Goal: Transaction & Acquisition: Subscribe to service/newsletter

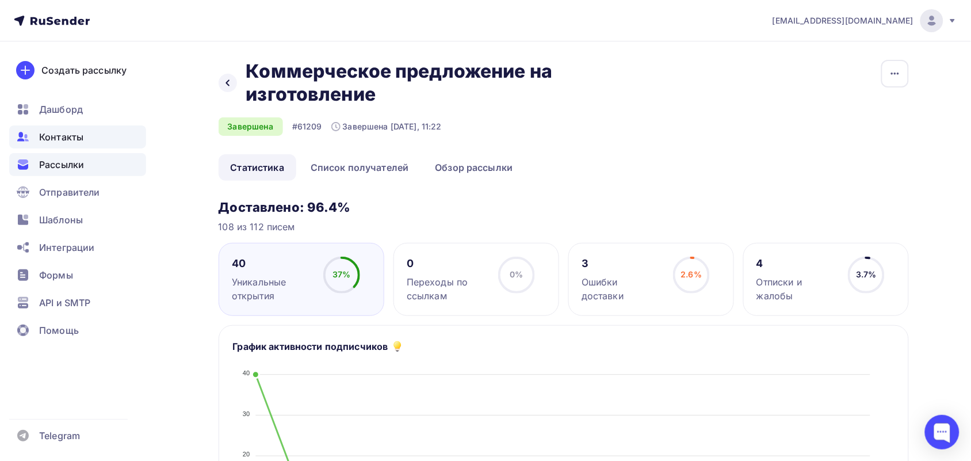
click at [52, 141] on span "Контакты" at bounding box center [61, 137] width 44 height 14
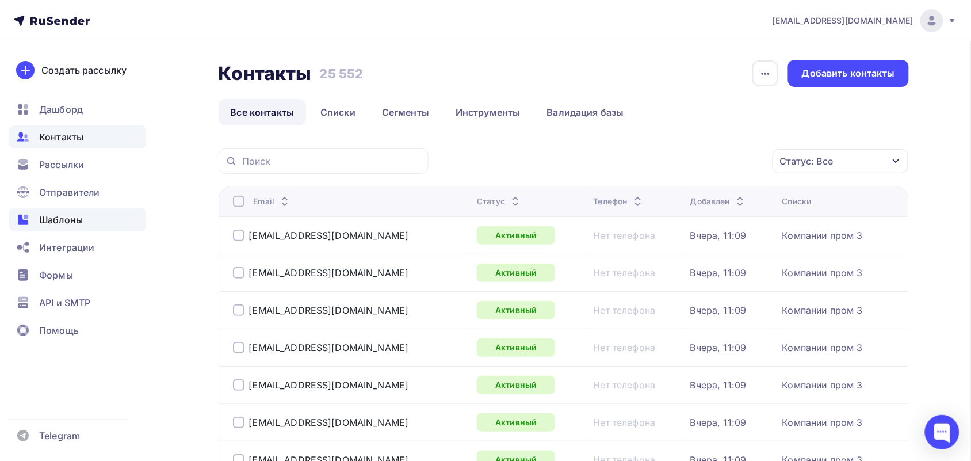
click at [50, 230] on div "Шаблоны" at bounding box center [77, 219] width 137 height 23
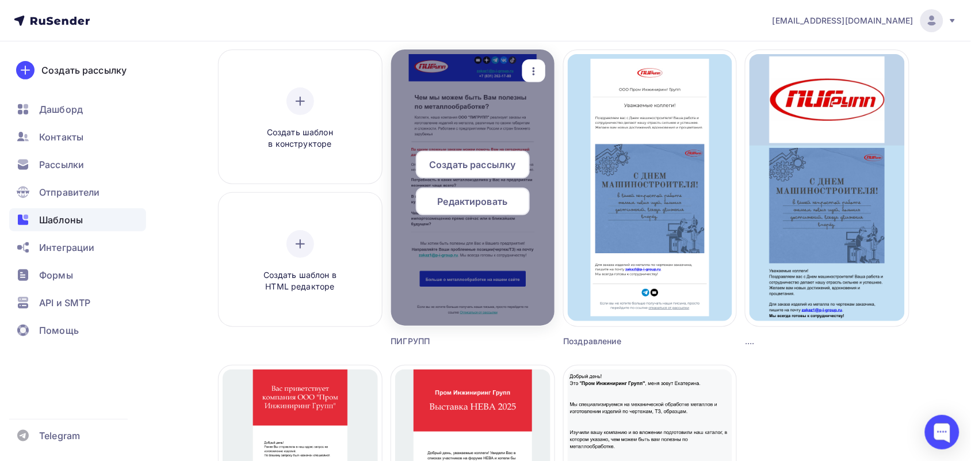
scroll to position [72, 0]
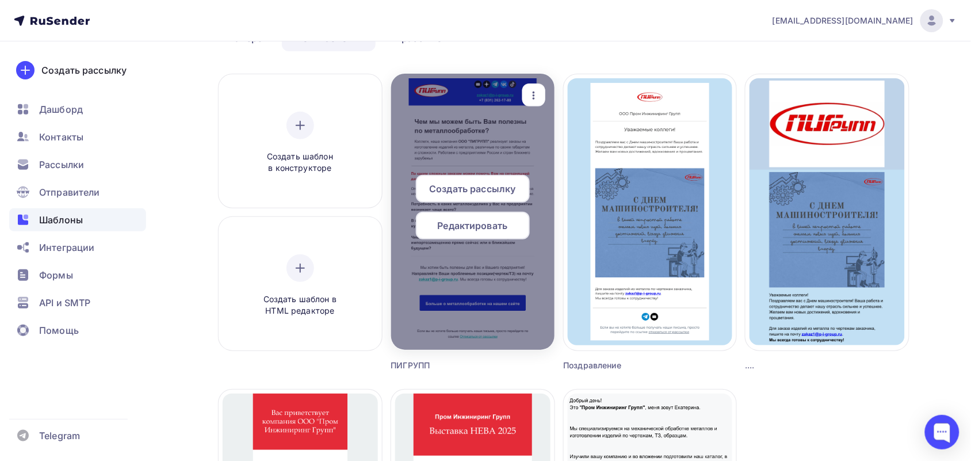
click at [492, 219] on span "Редактировать" at bounding box center [473, 226] width 70 height 14
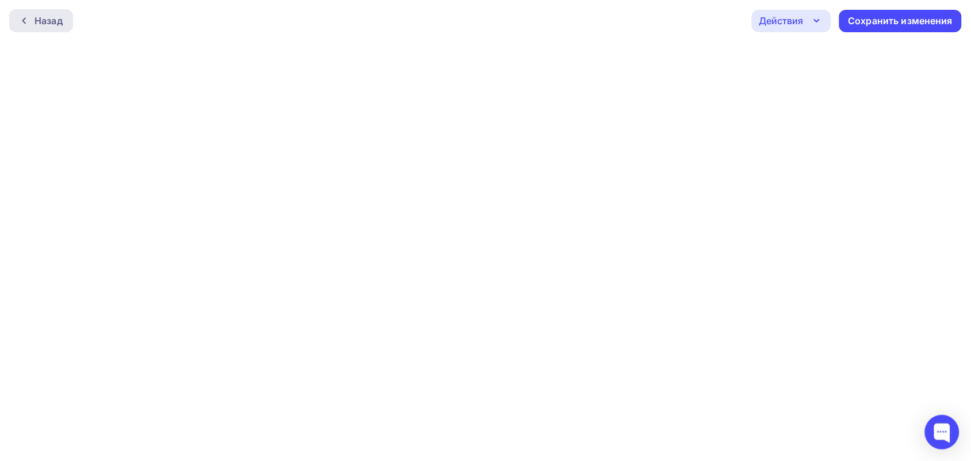
click at [47, 29] on div "Назад" at bounding box center [41, 20] width 64 height 23
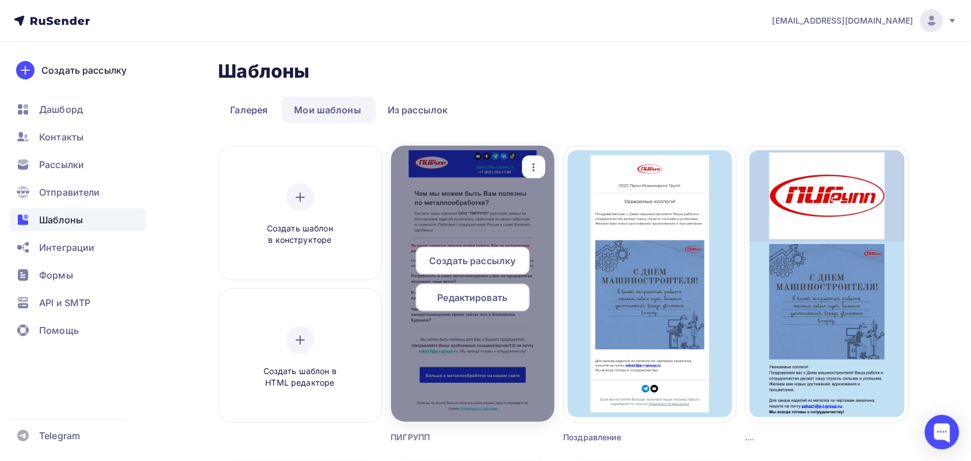
click at [538, 162] on icon "button" at bounding box center [534, 167] width 14 height 14
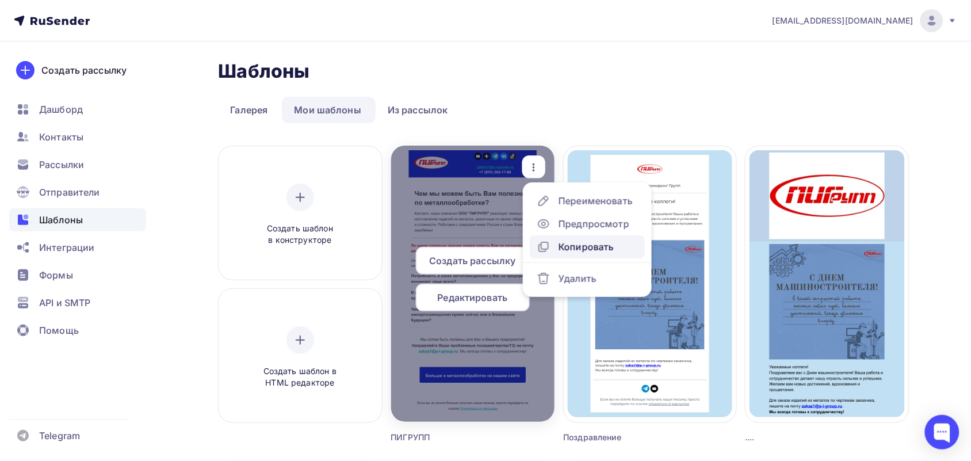
click at [564, 237] on link "Копировать" at bounding box center [587, 246] width 115 height 23
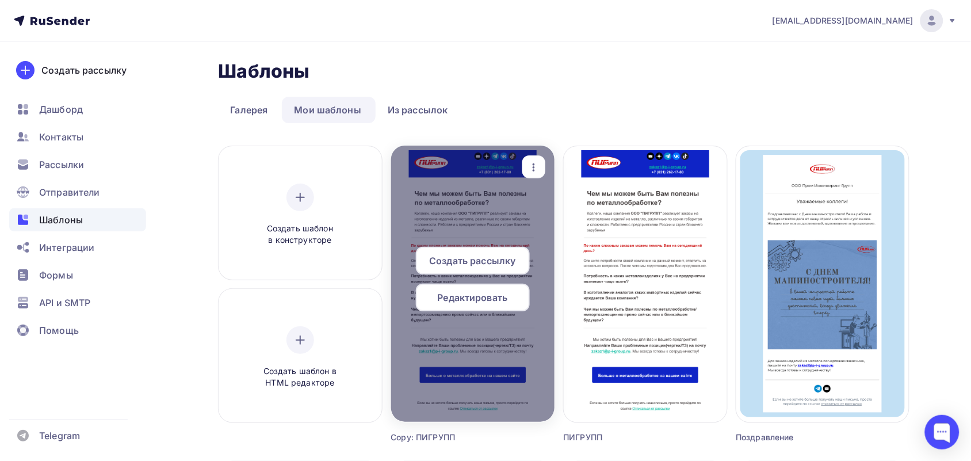
click at [467, 291] on span "Редактировать" at bounding box center [473, 297] width 70 height 14
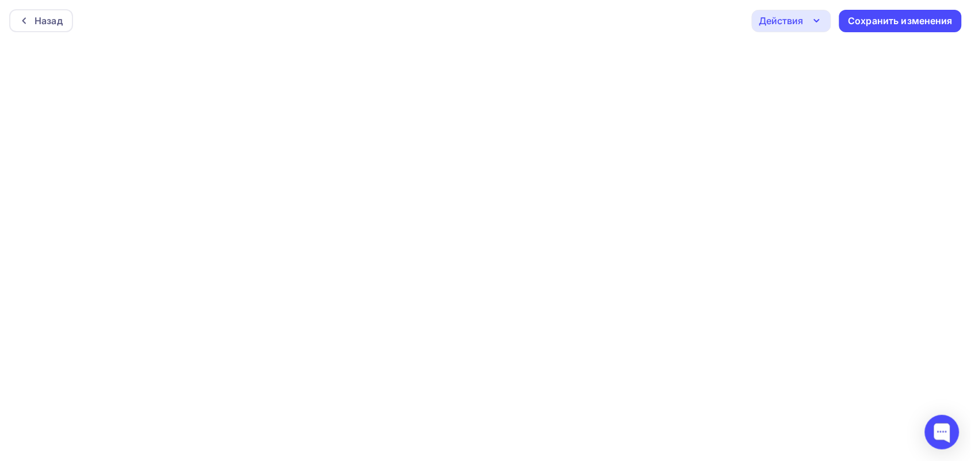
click at [794, 18] on div "Действия" at bounding box center [781, 21] width 44 height 14
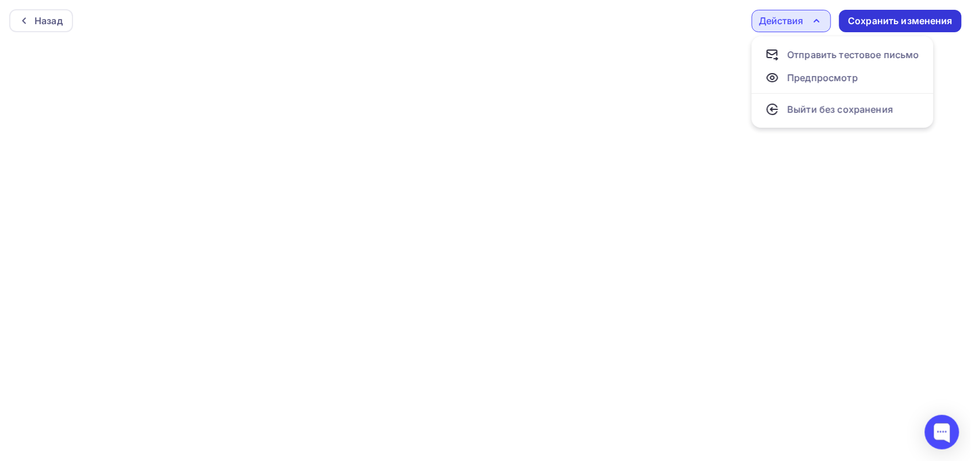
click at [923, 18] on div "Сохранить изменения" at bounding box center [900, 20] width 105 height 13
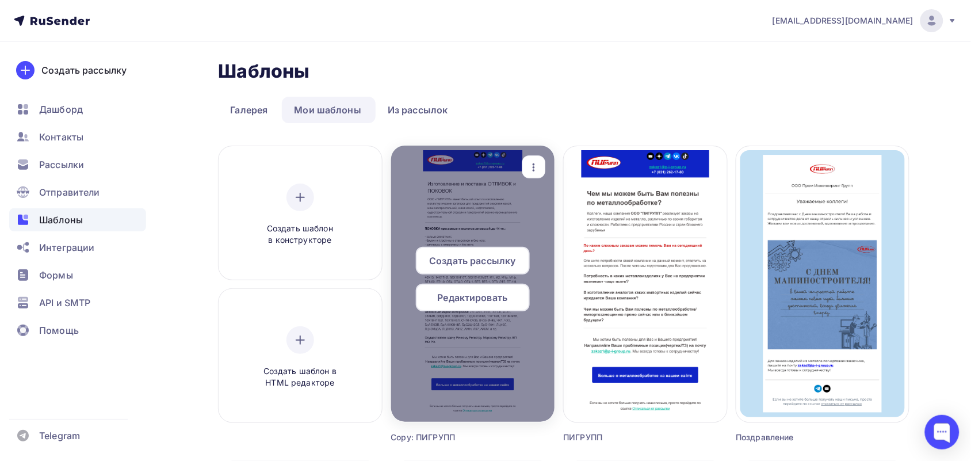
click at [478, 251] on div "Создать рассылку" at bounding box center [473, 261] width 114 height 28
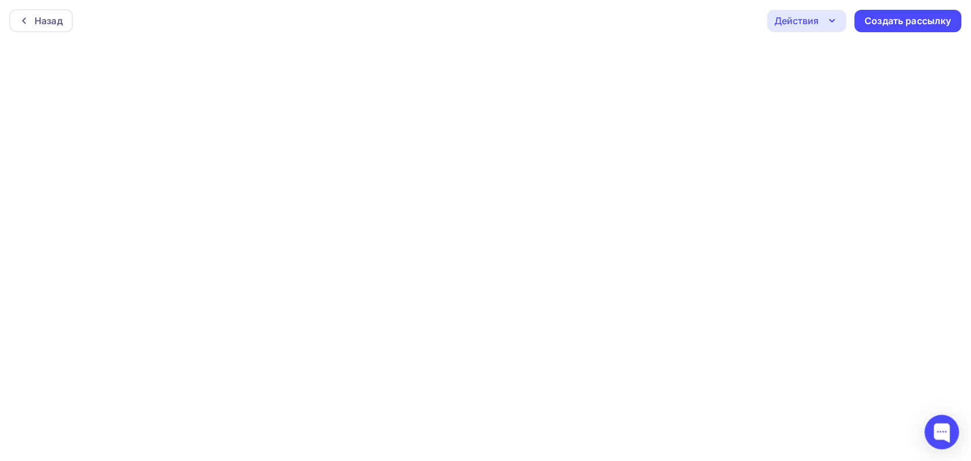
click at [832, 20] on icon "button" at bounding box center [832, 21] width 14 height 14
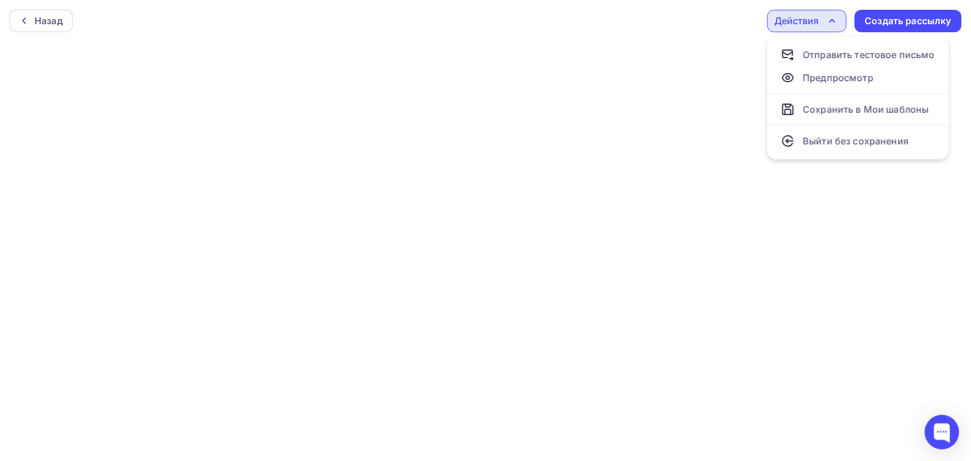
click at [832, 20] on icon "button" at bounding box center [832, 21] width 5 height 2
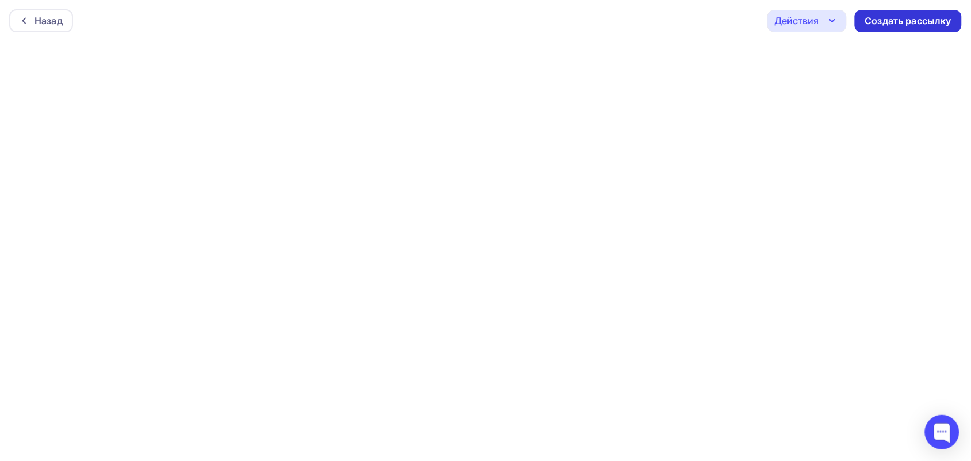
click at [903, 24] on div "Создать рассылку" at bounding box center [908, 20] width 86 height 13
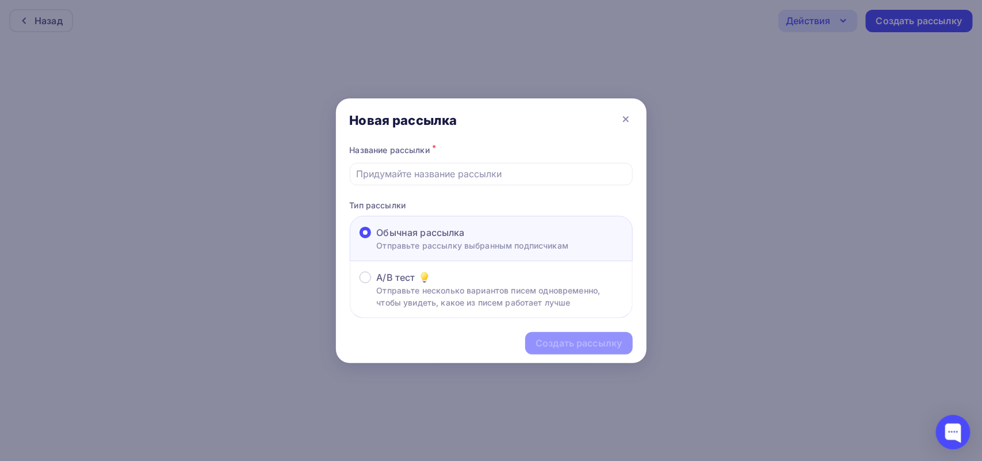
click at [503, 182] on div at bounding box center [491, 174] width 283 height 22
click at [499, 176] on input "text" at bounding box center [491, 174] width 270 height 14
paste input "Изготовление и поставка ОТЛИВОК и ПОКОВОК"
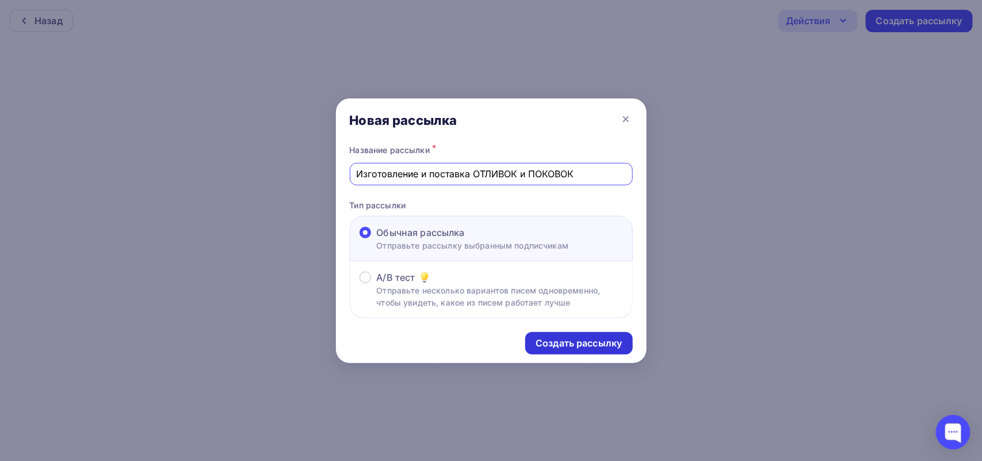
type input "Изготовление и поставка ОТЛИВОК и ПОКОВОК"
click at [616, 339] on div "Создать рассылку" at bounding box center [578, 342] width 86 height 13
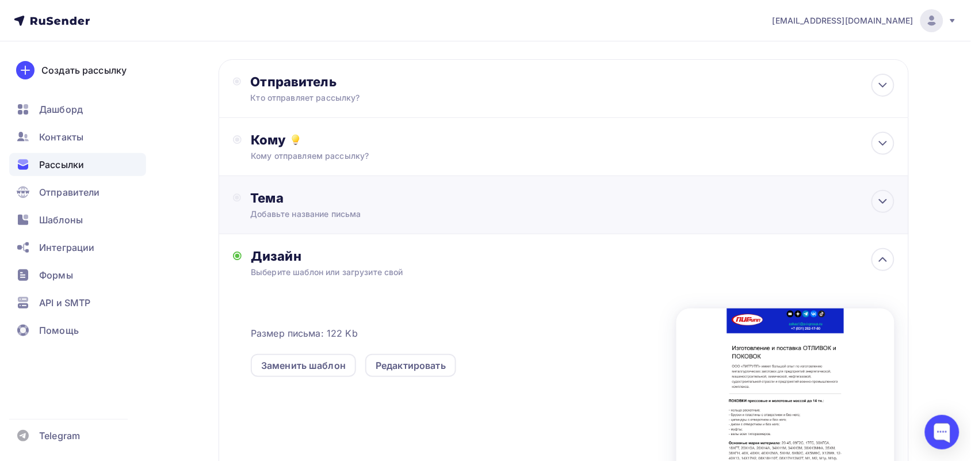
scroll to position [72, 0]
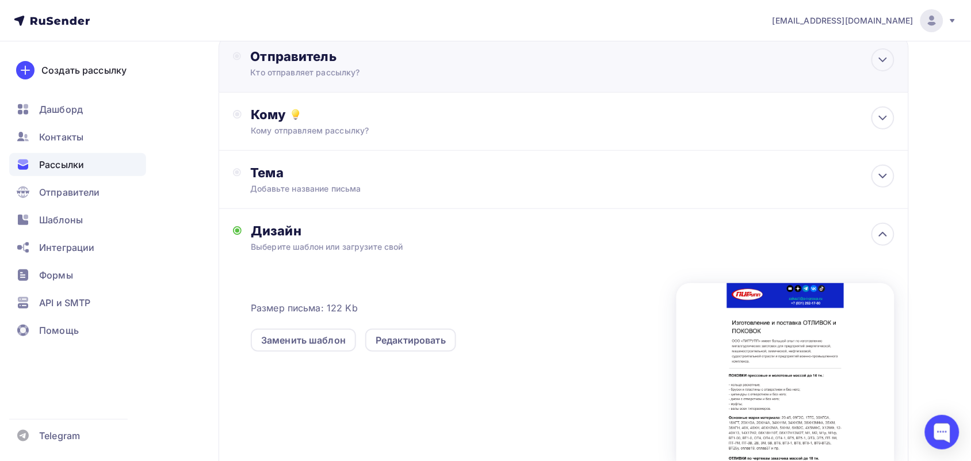
click at [331, 62] on div "Отправитель" at bounding box center [374, 56] width 249 height 16
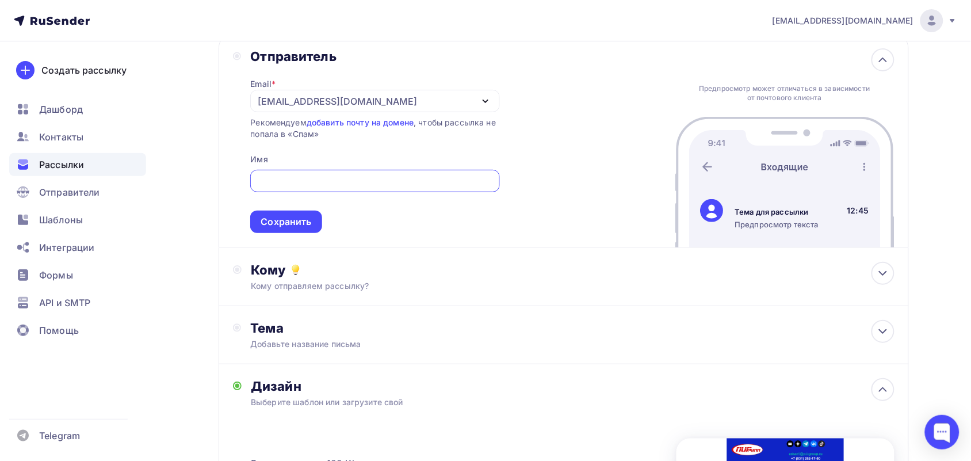
scroll to position [0, 0]
click at [315, 188] on div at bounding box center [374, 181] width 249 height 22
click at [315, 182] on input "text" at bounding box center [375, 181] width 236 height 14
type input "ПИГРУПП"
click at [302, 216] on div "Сохранить" at bounding box center [285, 221] width 51 height 13
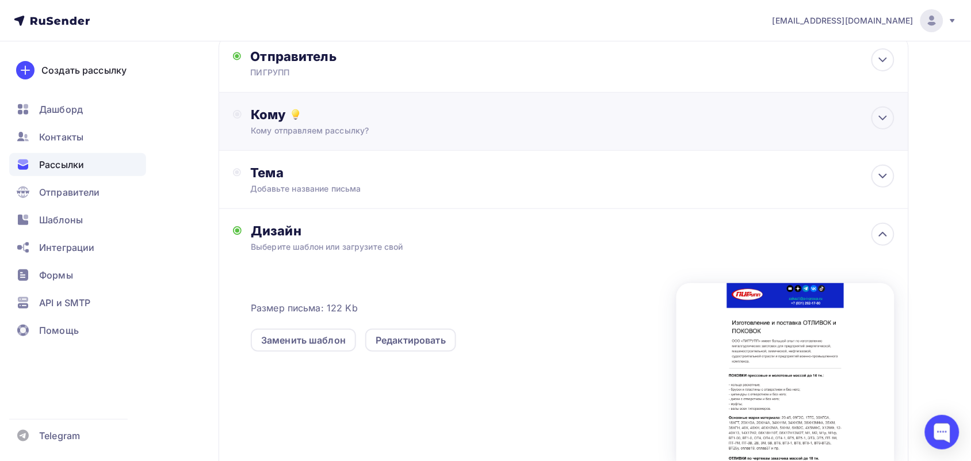
click at [354, 136] on div "Кому отправляем рассылку?" at bounding box center [540, 131] width 579 height 12
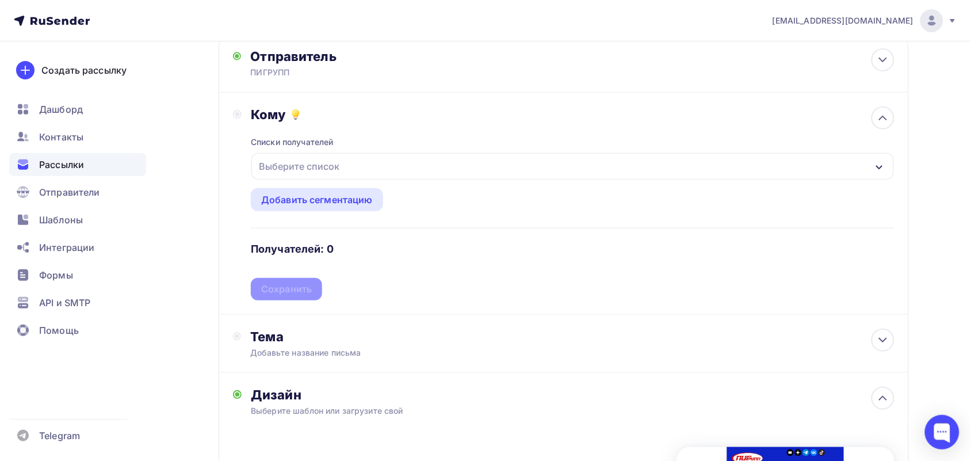
click at [334, 161] on div "Выберите список" at bounding box center [299, 166] width 90 height 21
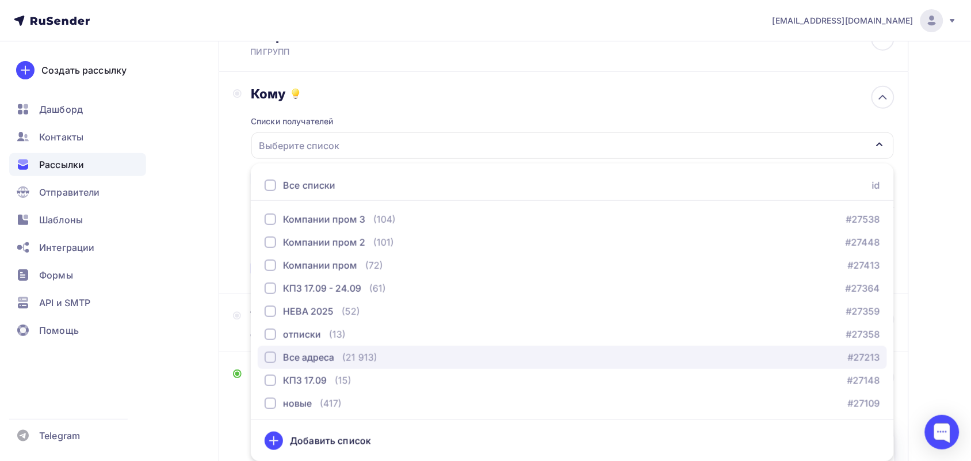
click at [288, 352] on div "Все адреса" at bounding box center [308, 357] width 51 height 14
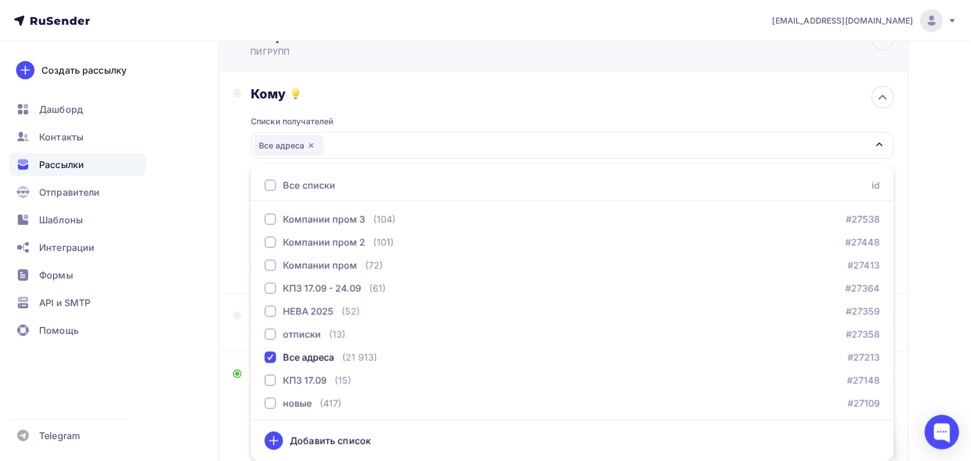
click at [488, 63] on div "Отправитель ПИГРУПП Email * [EMAIL_ADDRESS][DOMAIN_NAME] [EMAIL_ADDRESS][DOMAIN…" at bounding box center [564, 42] width 690 height 59
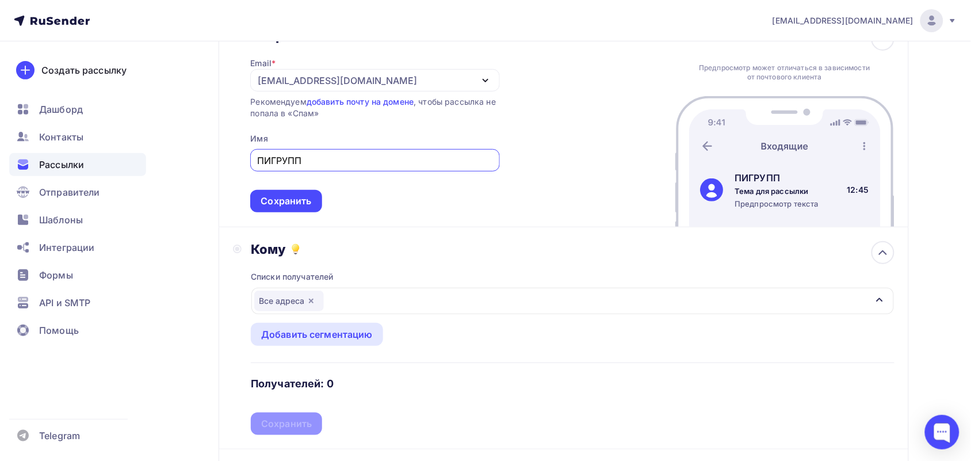
scroll to position [0, 0]
click at [281, 426] on div "Сохранить" at bounding box center [286, 422] width 51 height 13
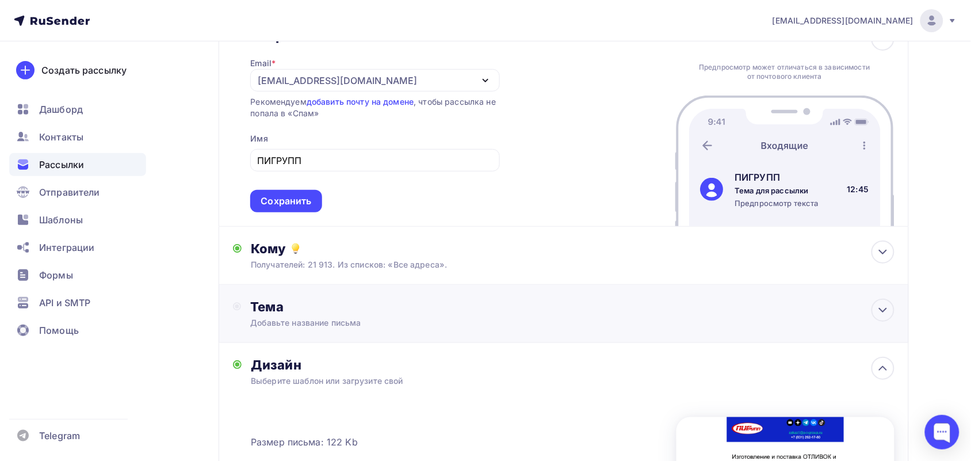
click at [329, 312] on div "Тема" at bounding box center [363, 306] width 227 height 16
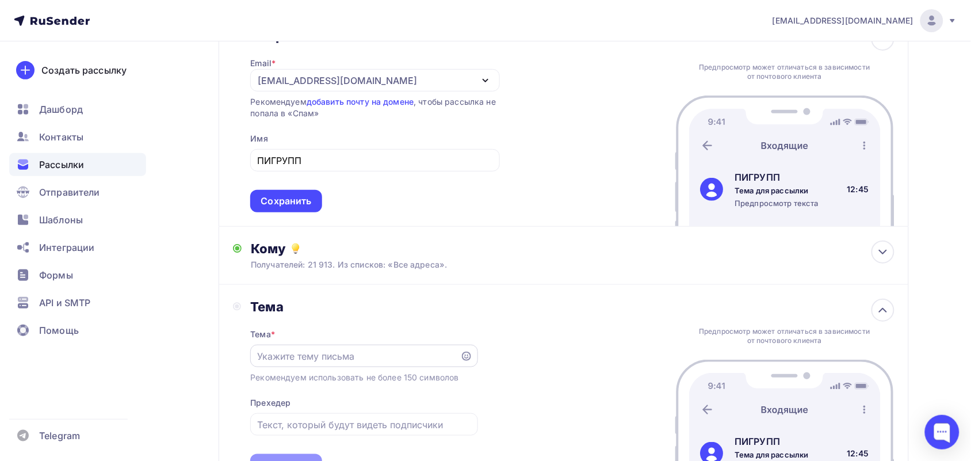
click at [331, 363] on div at bounding box center [363, 355] width 227 height 22
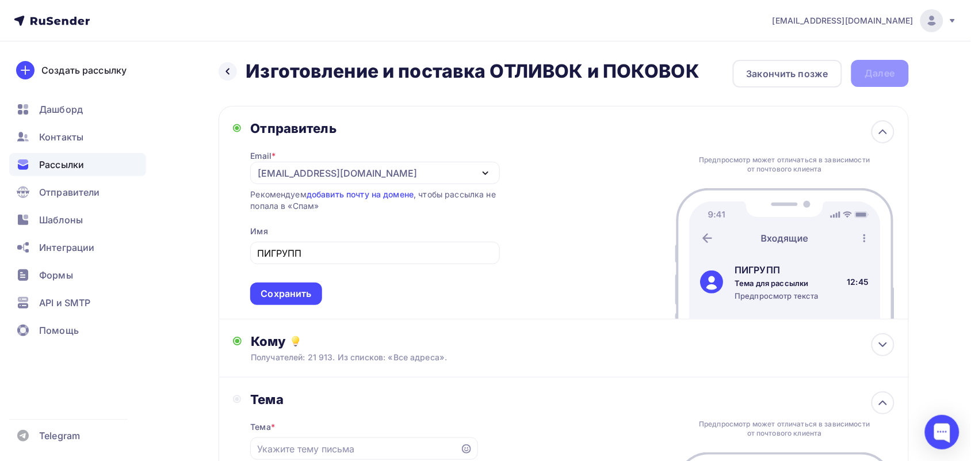
drag, startPoint x: 700, startPoint y: 64, endPoint x: 253, endPoint y: 65, distance: 447.4
click at [253, 65] on div "Назад Изготовление и поставка ОТЛИВОК и ПОКОВОК Изготовление и поставка ОТЛИВОК…" at bounding box center [564, 74] width 690 height 28
copy h2 "Изготовление и поставка ОТЛИВОК и ПОКОВОК"
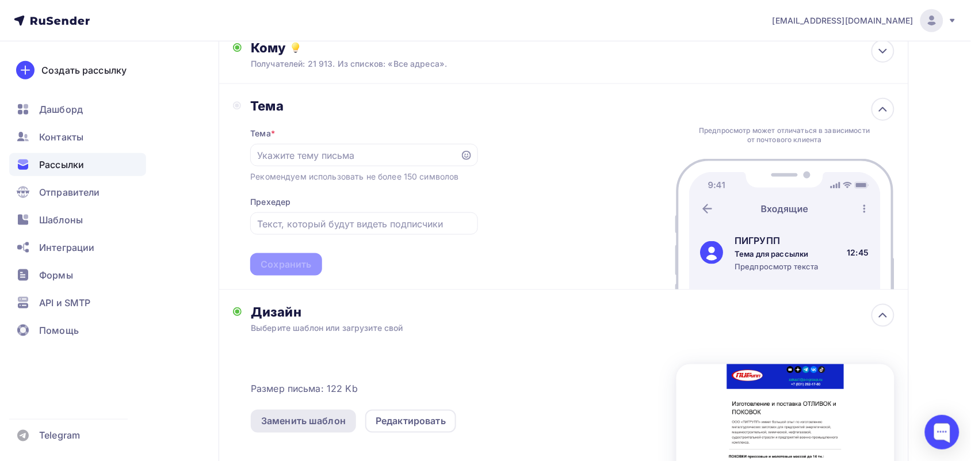
scroll to position [288, 0]
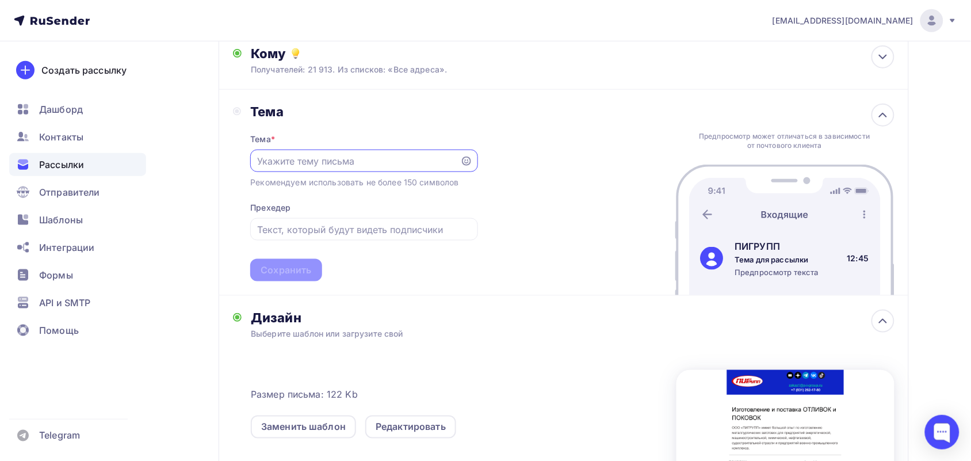
click at [322, 162] on input "text" at bounding box center [355, 161] width 197 height 14
paste input "Изготовление и поставка ОТЛИВОК и ПОКОВОК"
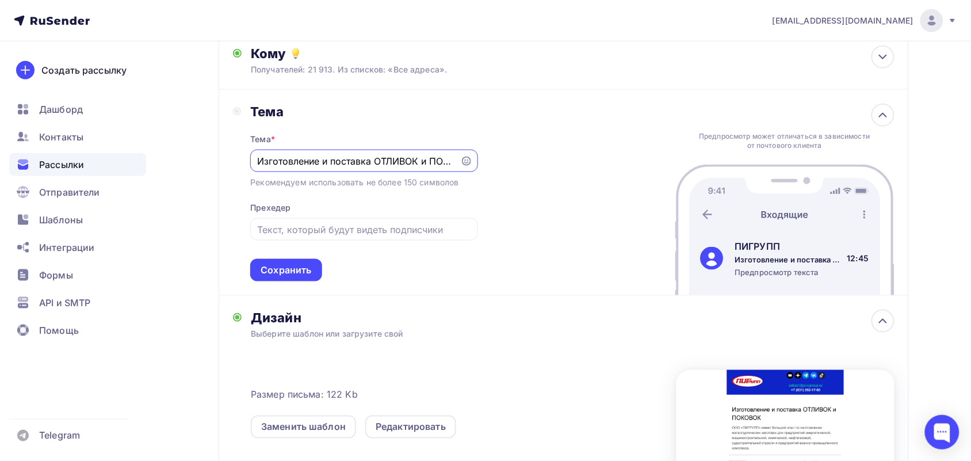
scroll to position [0, 21]
type input "Изготовление и поставка ОТЛИВОК и ПОКОВОК"
click at [372, 218] on div at bounding box center [363, 229] width 227 height 22
click at [361, 226] on input "text" at bounding box center [364, 230] width 214 height 14
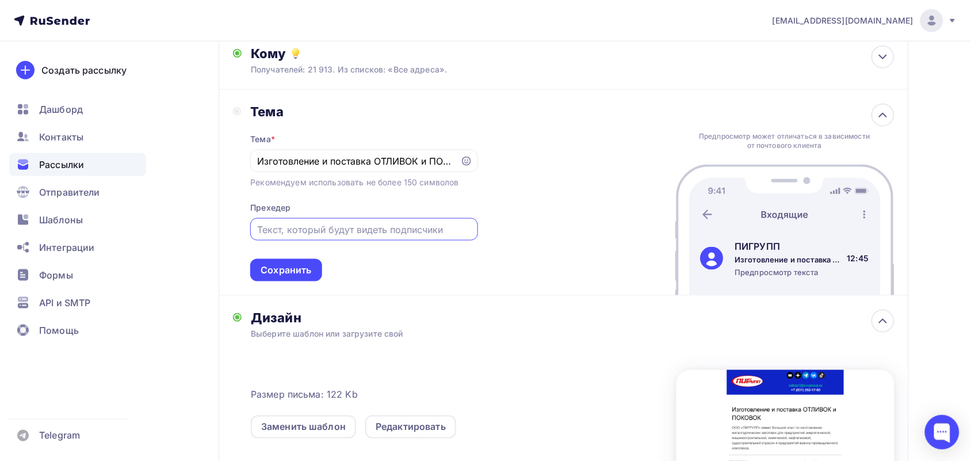
paste input "под заказ"
type input "под заказ"
click at [299, 271] on div "Сохранить" at bounding box center [285, 269] width 51 height 13
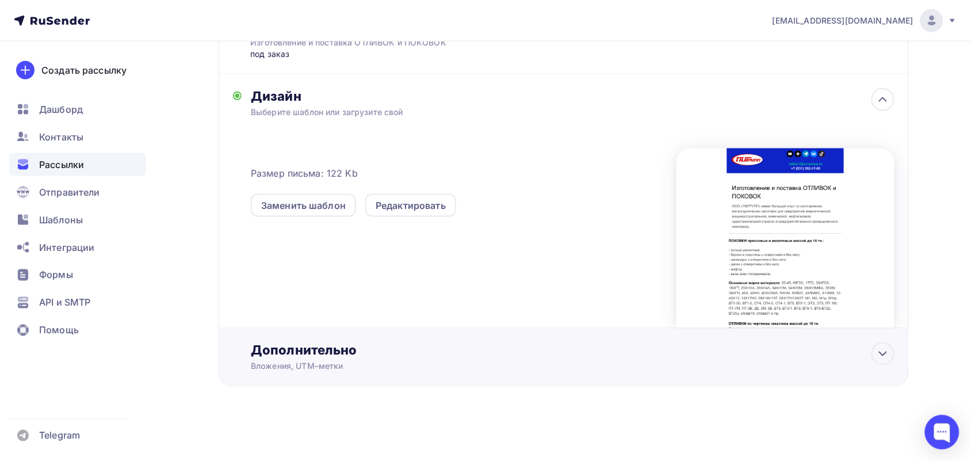
click at [392, 351] on div "Дополнительно" at bounding box center [572, 350] width 643 height 16
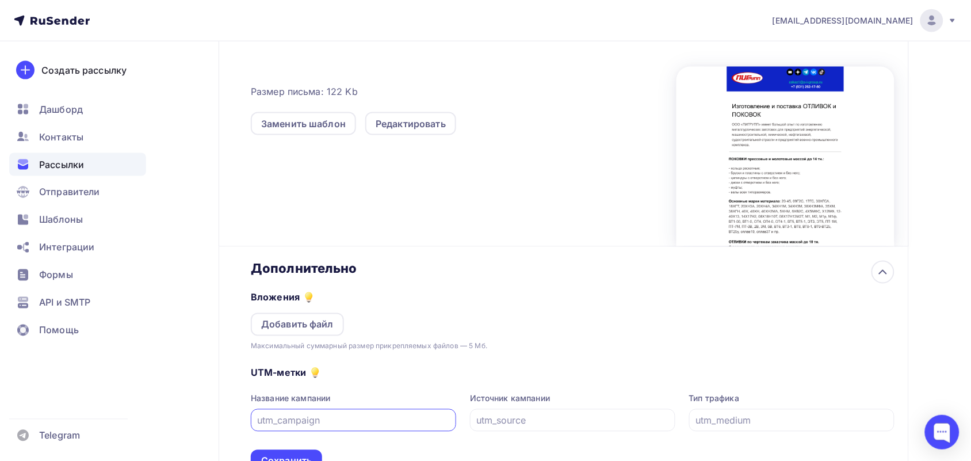
scroll to position [554, 0]
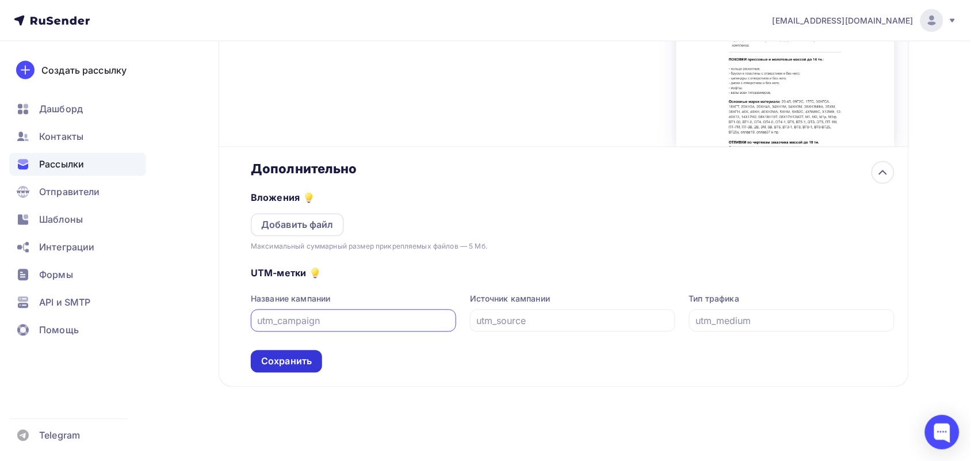
click at [294, 363] on div "Сохранить" at bounding box center [286, 361] width 51 height 13
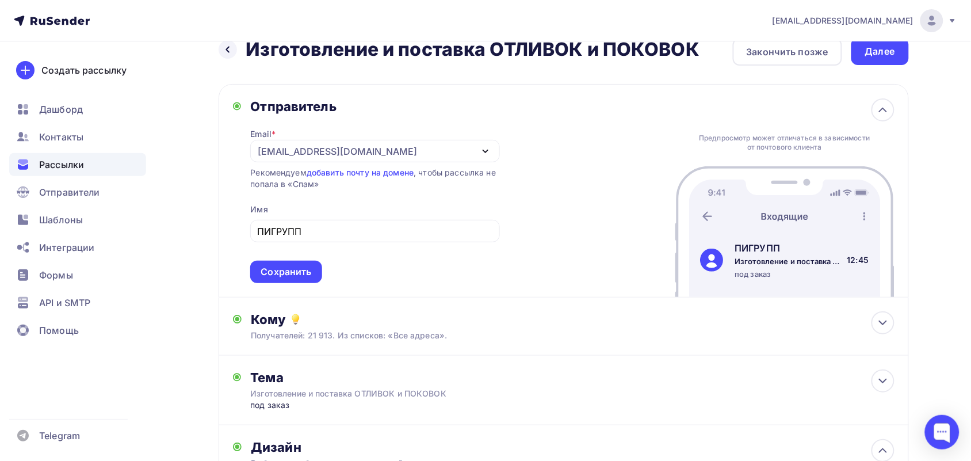
scroll to position [13, 0]
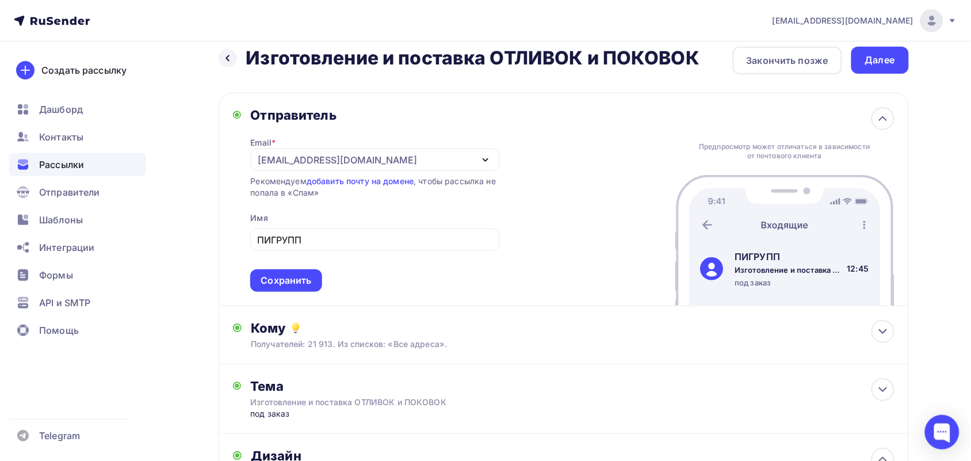
click at [308, 267] on span "ПИГРУПП Сохранить" at bounding box center [374, 258] width 249 height 68
click at [305, 277] on div "Сохранить" at bounding box center [285, 280] width 51 height 13
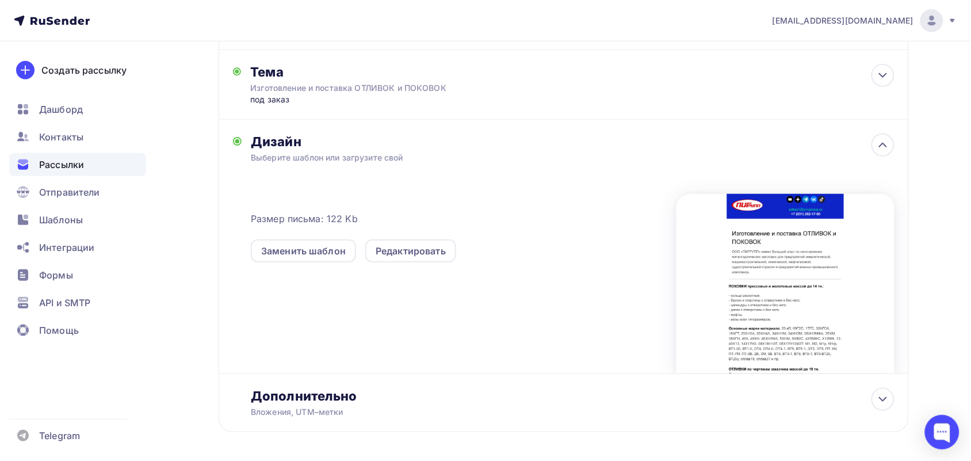
scroll to position [2, 0]
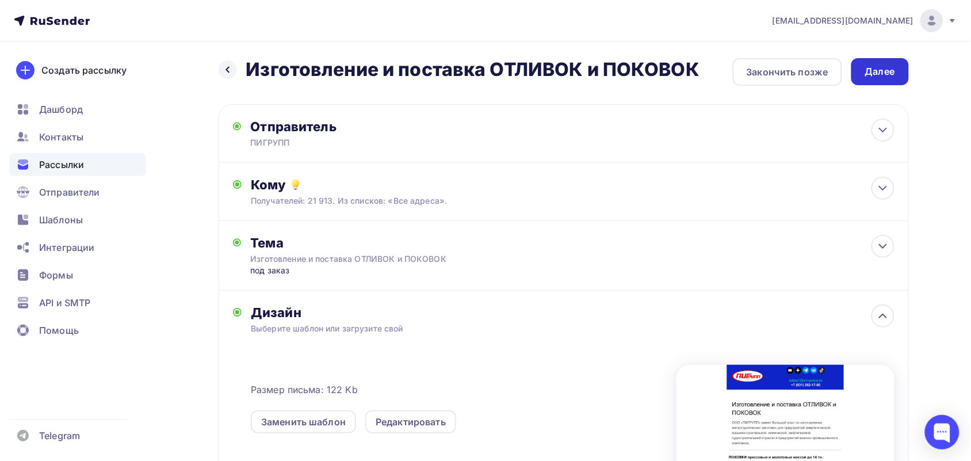
click at [866, 70] on div "Далее" at bounding box center [880, 71] width 30 height 13
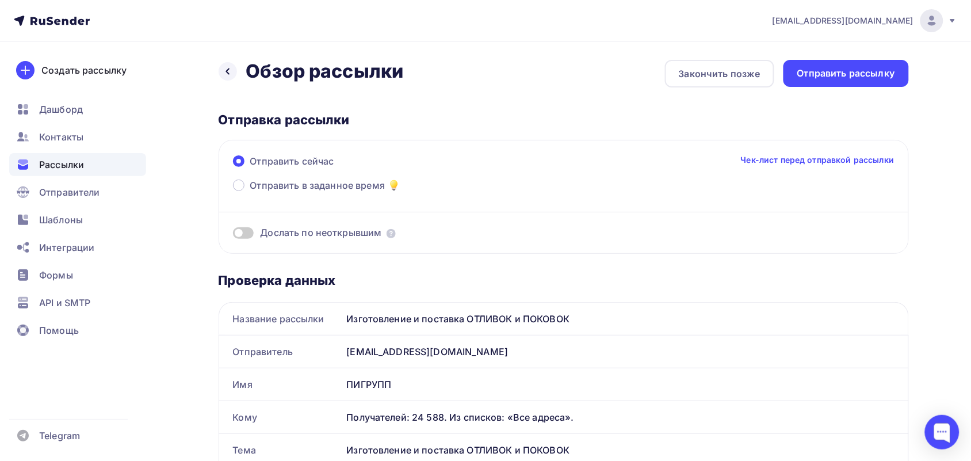
click at [231, 187] on div "Отправить сейчас Чек-лист перед отправкой рассылки Отправить в заданное время Д…" at bounding box center [564, 197] width 690 height 114
click at [237, 186] on span at bounding box center [239, 185] width 12 height 12
click at [250, 192] on input "Отправить в заданное время" at bounding box center [250, 192] width 0 height 0
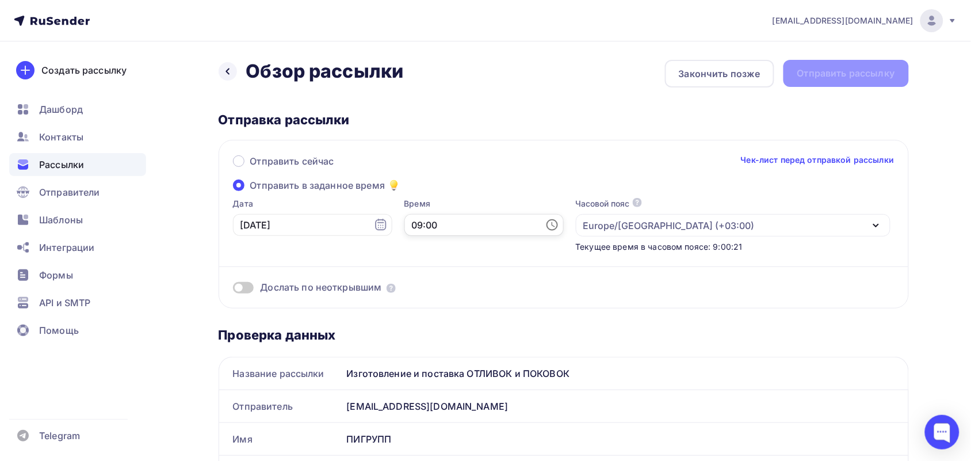
click at [486, 217] on input "09:00" at bounding box center [483, 225] width 159 height 22
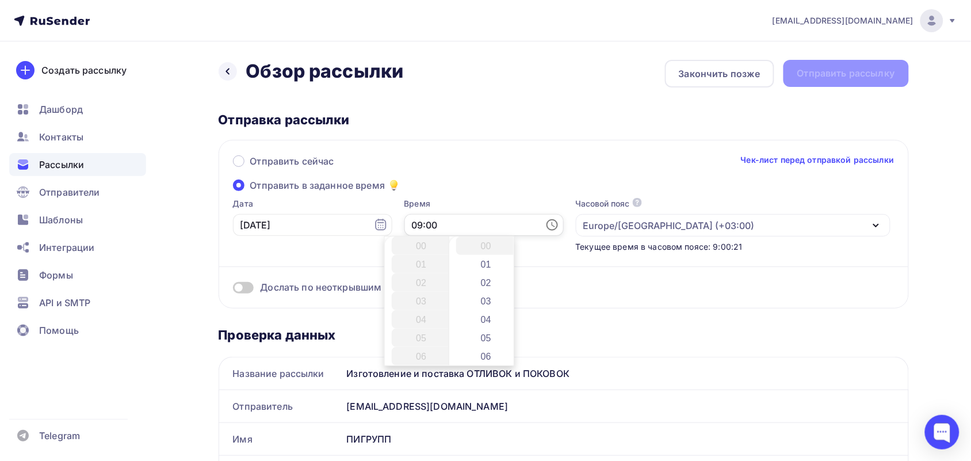
scroll to position [165, 0]
drag, startPoint x: 408, startPoint y: 274, endPoint x: 411, endPoint y: 262, distance: 12.4
click at [411, 262] on ul "00 01 02 03 04 05 06 07 08 09 10 11 12 13 14 15 16 17 18 19 20 21 22 23" at bounding box center [422, 347] width 75 height 552
click at [411, 262] on li "10" at bounding box center [423, 264] width 62 height 18
type input "10:00"
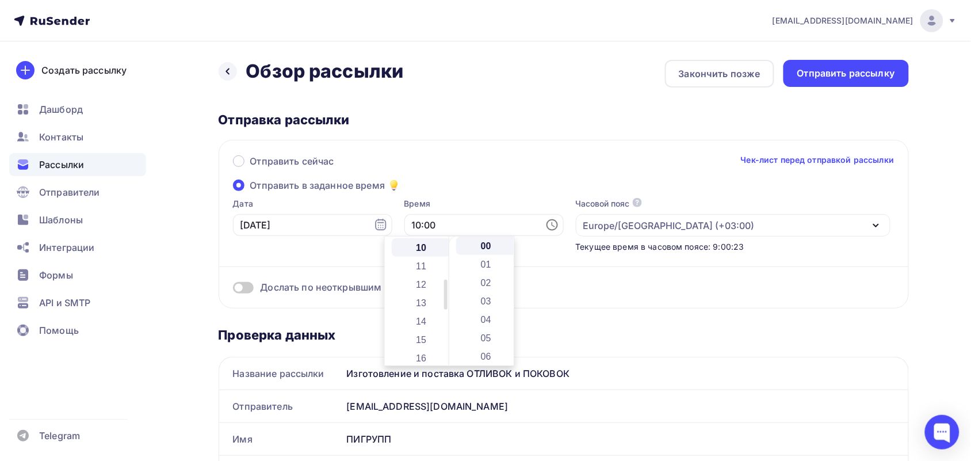
scroll to position [184, 0]
click at [462, 159] on div "Отправить сейчас Чек-лист перед отправкой рассылки" at bounding box center [563, 166] width 661 height 24
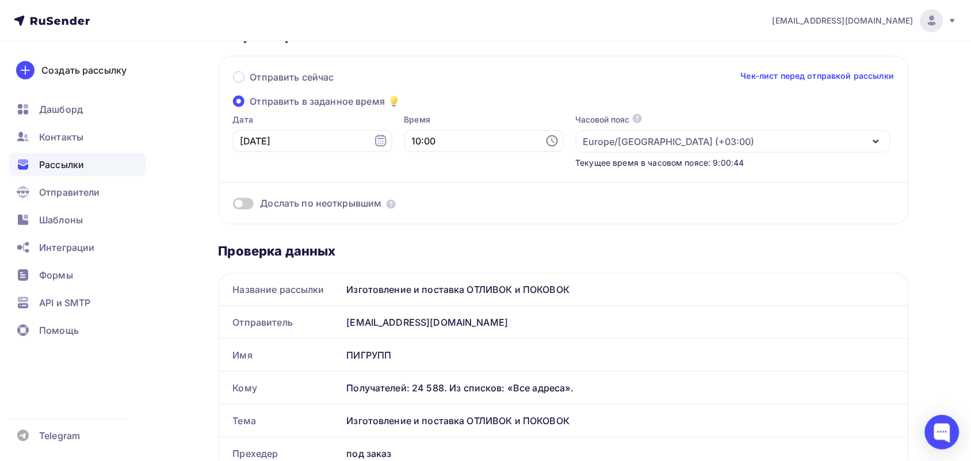
scroll to position [0, 0]
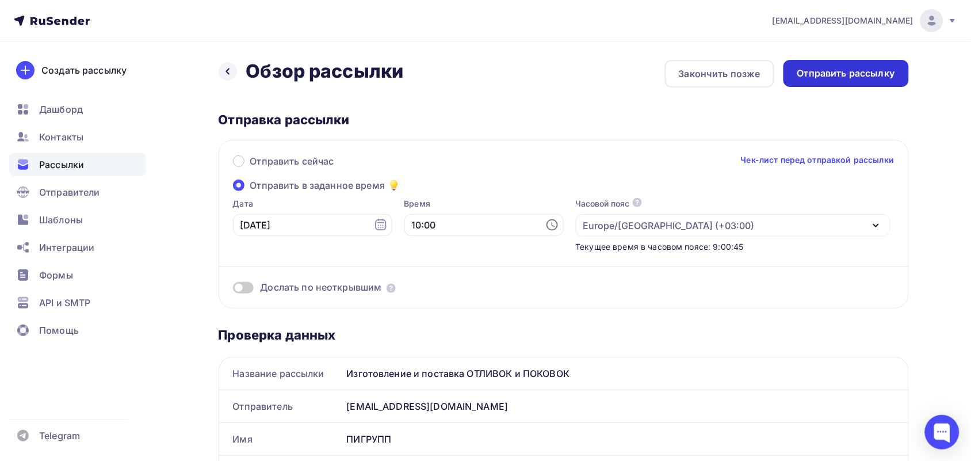
click at [863, 67] on div "Отправить рассылку" at bounding box center [846, 73] width 98 height 13
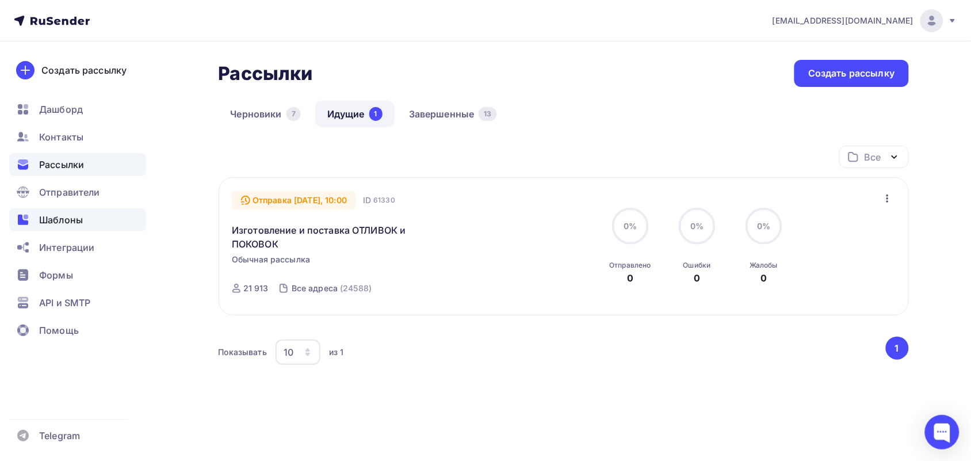
click at [90, 212] on div "Шаблоны" at bounding box center [77, 219] width 137 height 23
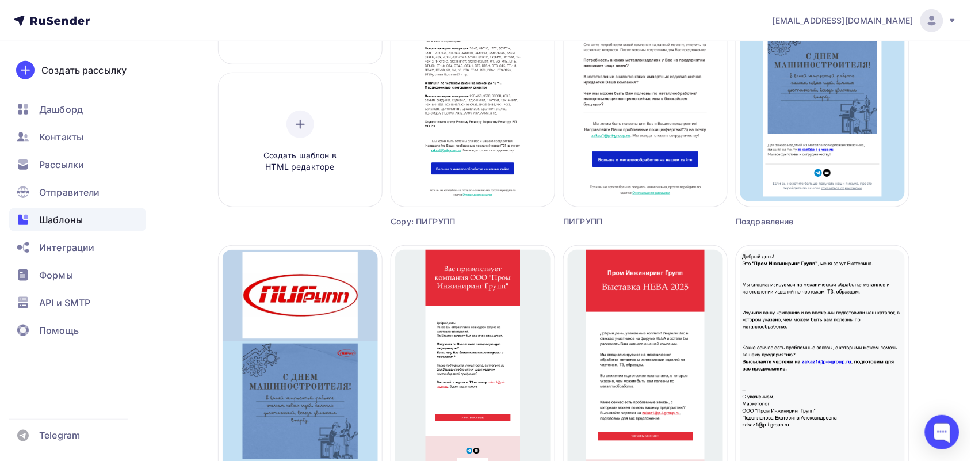
scroll to position [359, 0]
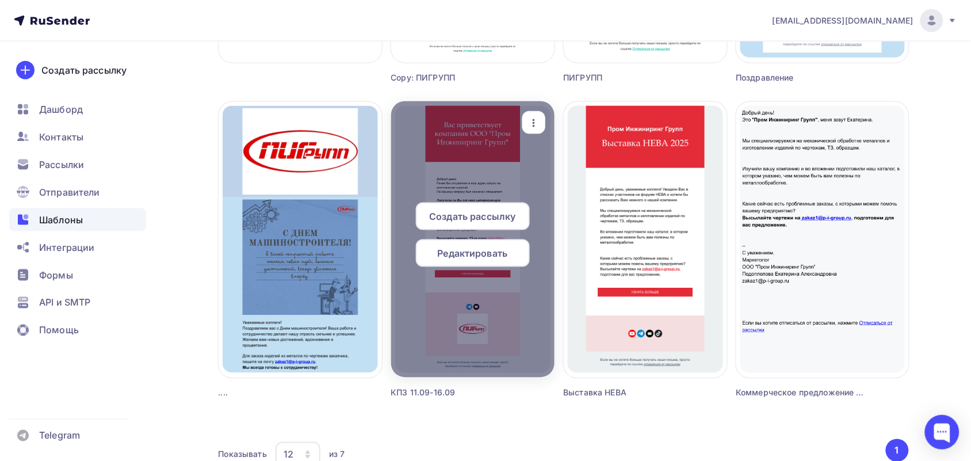
click at [485, 216] on span "Создать рассылку" at bounding box center [472, 216] width 86 height 14
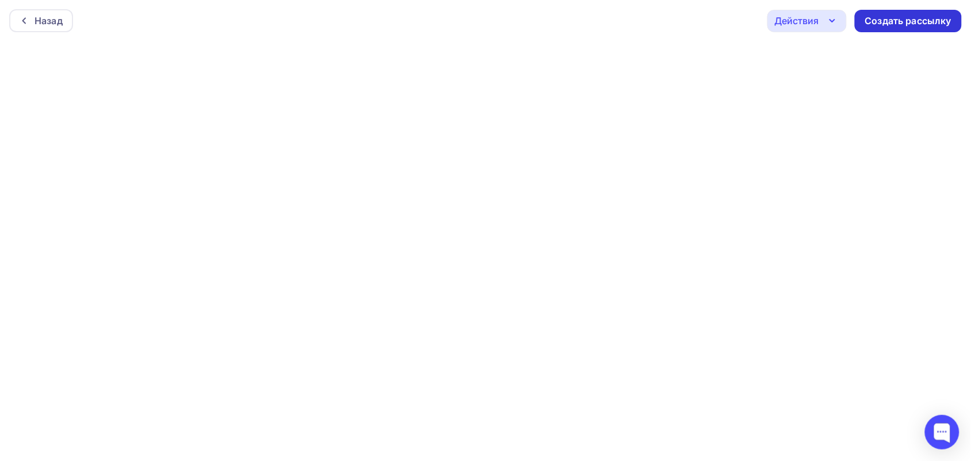
click at [939, 15] on div "Создать рассылку" at bounding box center [908, 20] width 86 height 13
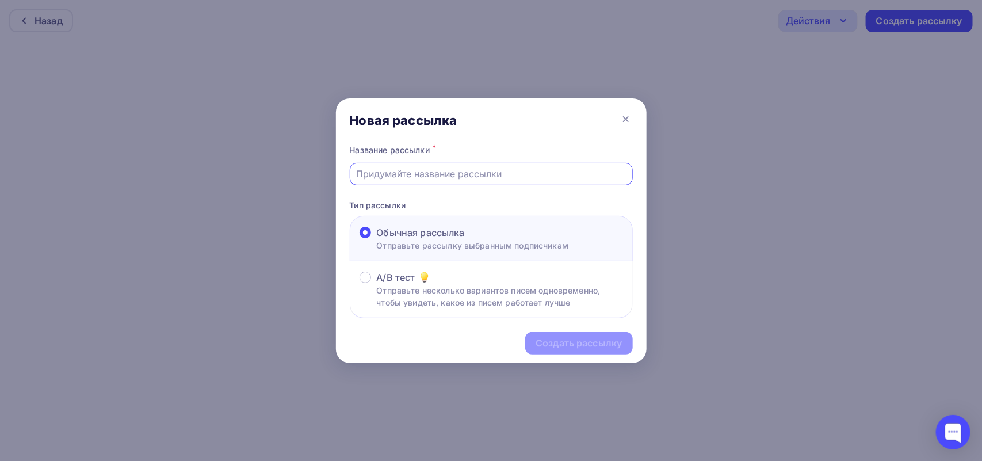
click at [420, 171] on input "text" at bounding box center [491, 174] width 270 height 14
paste input "Коммерческое предложение на изготовление"
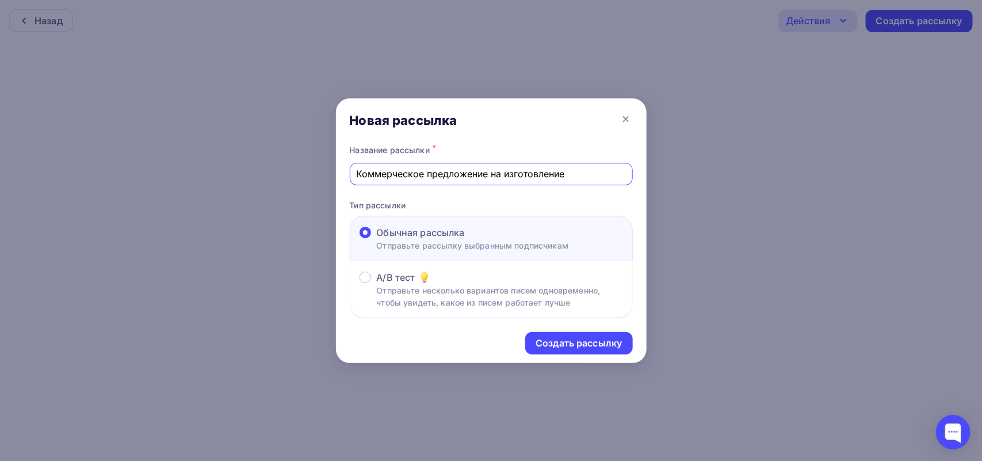
click at [615, 167] on input "Коммерческое предложение на изготовление" at bounding box center [491, 174] width 270 height 14
type input "Коммерческое предложение на изготовление"
click at [570, 344] on div "Создать рассылку" at bounding box center [578, 342] width 86 height 13
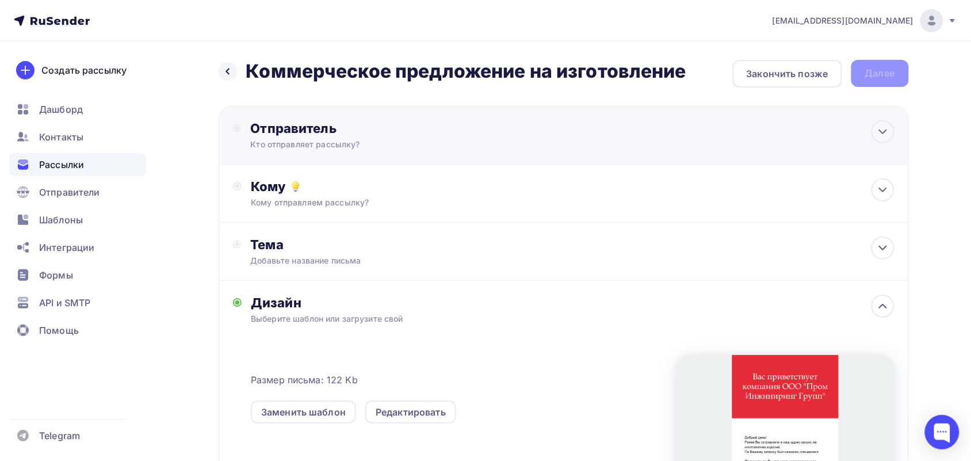
click at [411, 136] on div "Отправитель Кто отправляет рассылку? Email * [EMAIL_ADDRESS][DOMAIN_NAME] [EMAI…" at bounding box center [374, 135] width 249 height 30
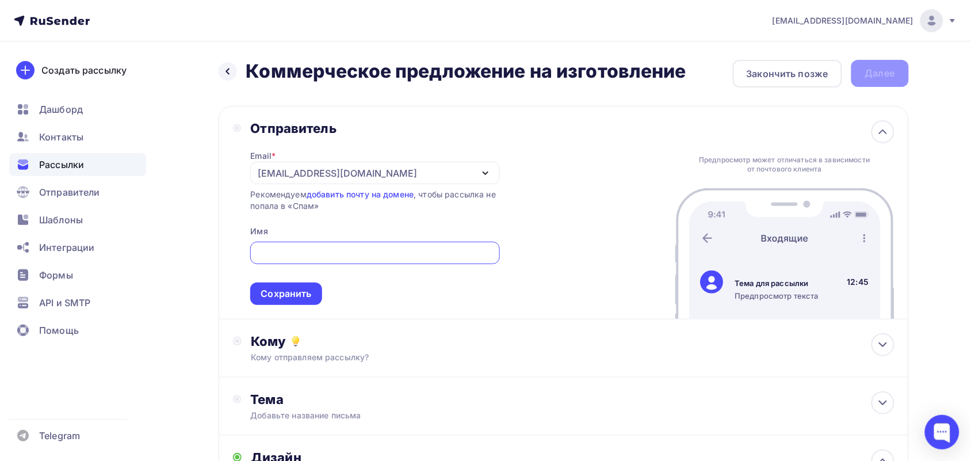
click at [337, 247] on input "text" at bounding box center [375, 253] width 236 height 14
type input "ООО ПИГРУПП"
click at [267, 297] on div "Сохранить" at bounding box center [285, 293] width 51 height 13
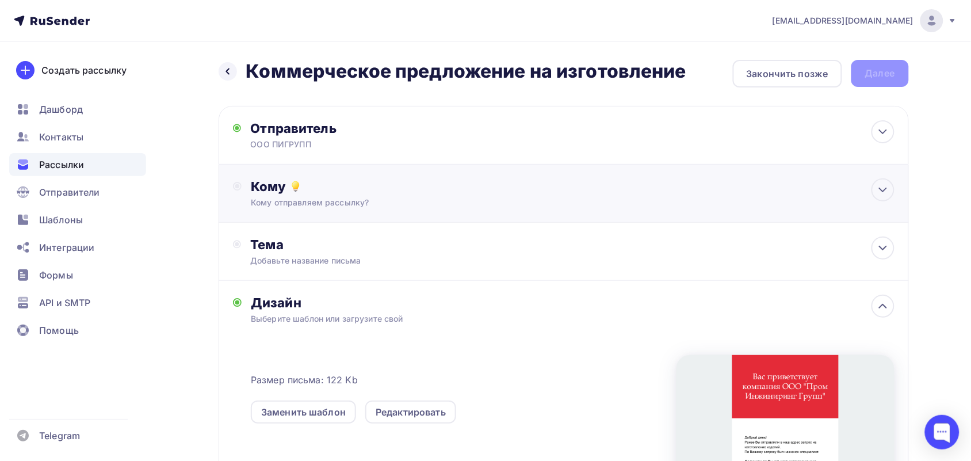
click at [325, 208] on div "Кому отправляем рассылку?" at bounding box center [540, 203] width 579 height 12
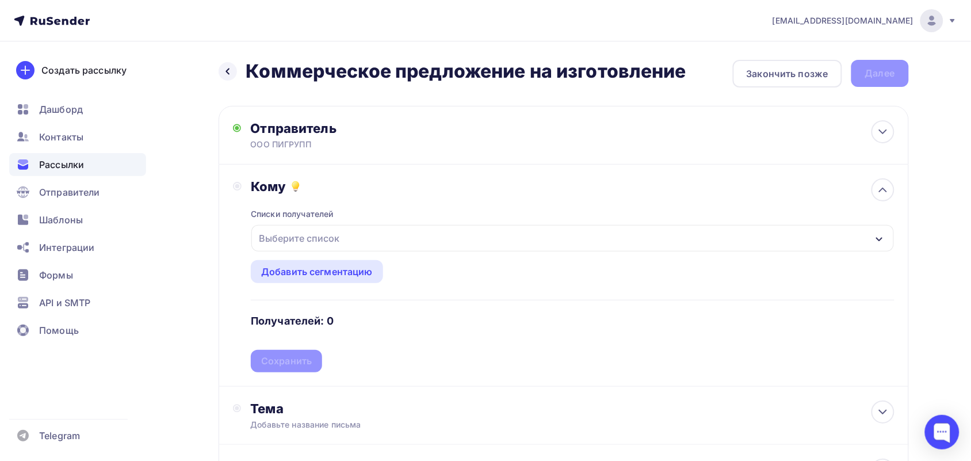
click at [297, 233] on div "Выберите список" at bounding box center [299, 238] width 90 height 21
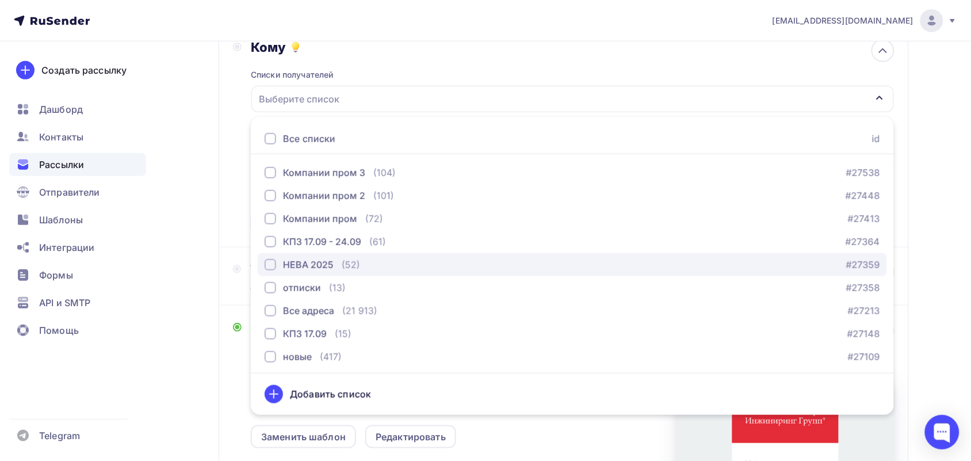
scroll to position [164, 0]
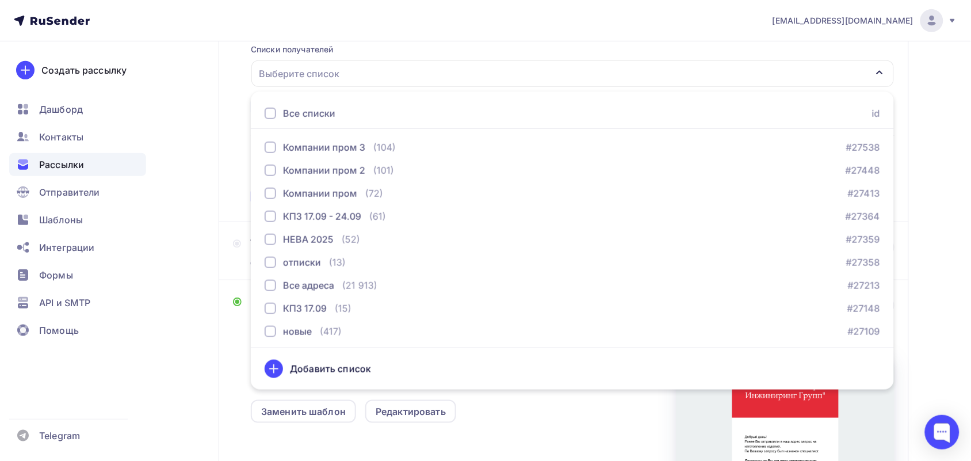
click at [312, 369] on div "Добавить список" at bounding box center [330, 369] width 81 height 14
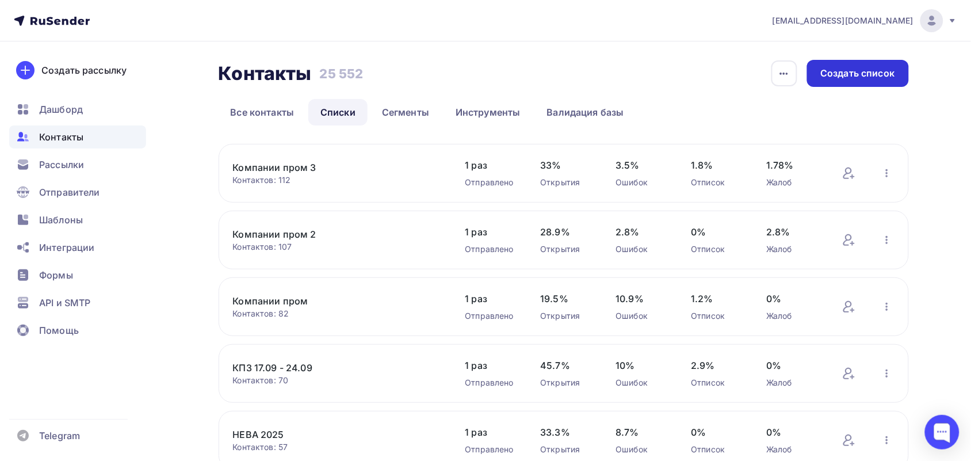
click at [861, 70] on div "Создать список" at bounding box center [858, 73] width 74 height 13
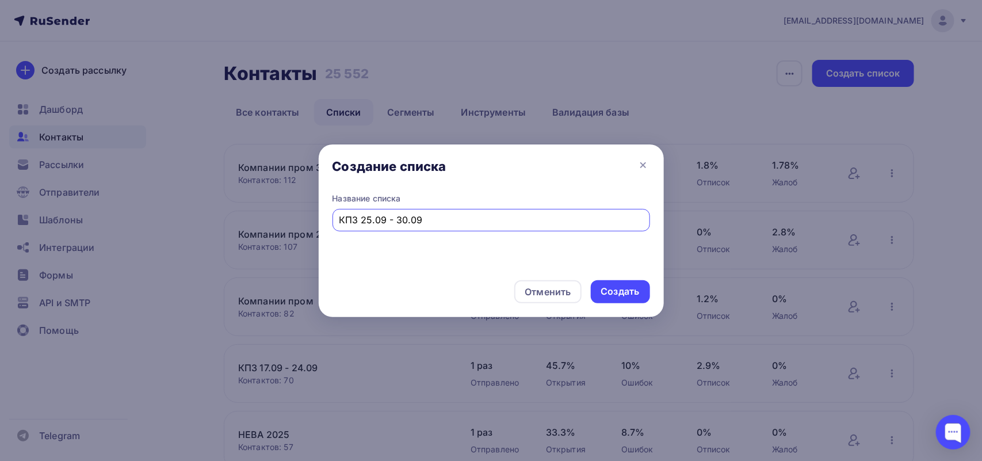
type input "КПЗ 25.09 - 30.09"
click at [624, 305] on div "Отменить Создать" at bounding box center [491, 291] width 345 height 51
click at [624, 297] on div "Создать" at bounding box center [620, 291] width 39 height 13
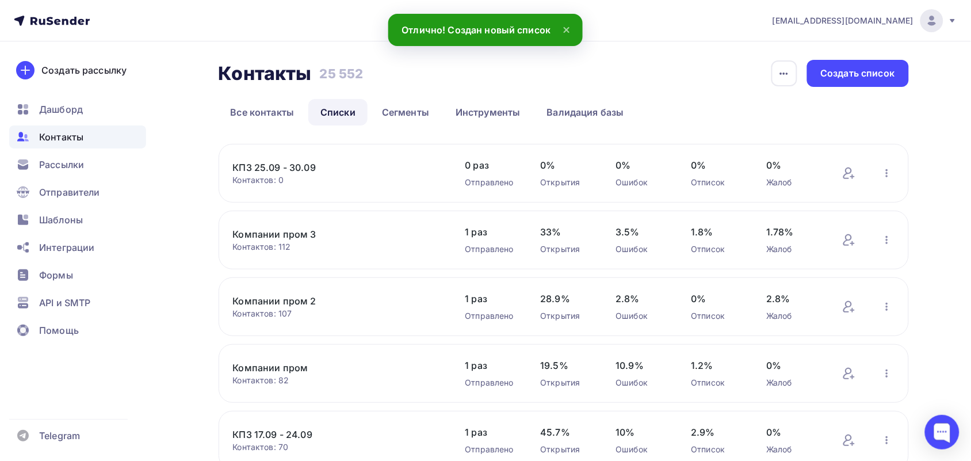
click at [276, 165] on link "КПЗ 25.09 - 30.09" at bounding box center [331, 167] width 196 height 14
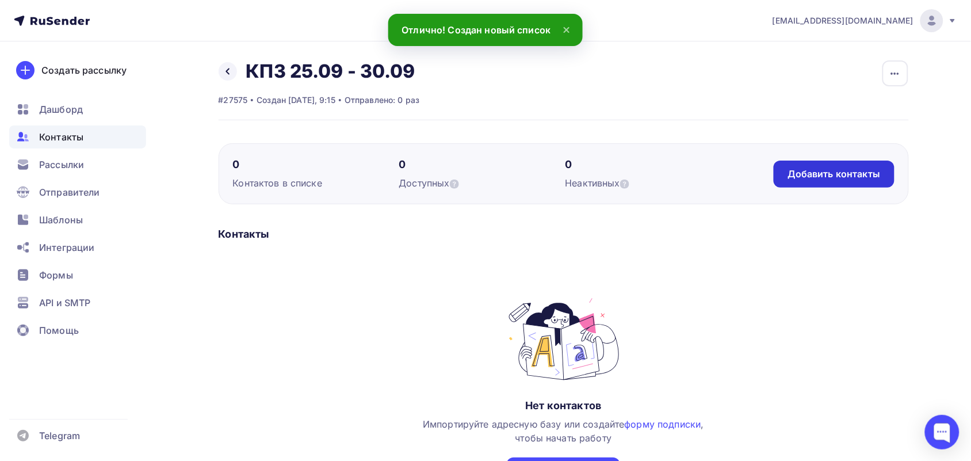
click at [845, 174] on div "Добавить контакты" at bounding box center [833, 173] width 93 height 13
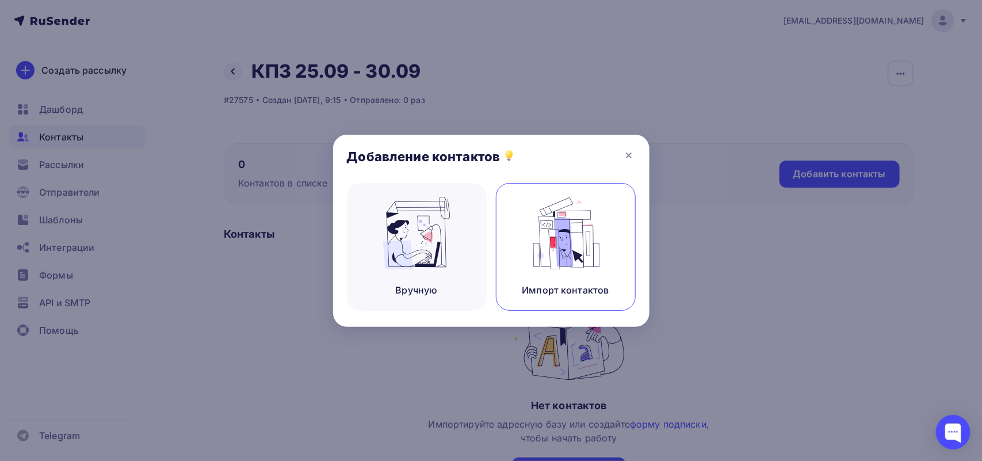
click at [559, 220] on img at bounding box center [565, 233] width 77 height 72
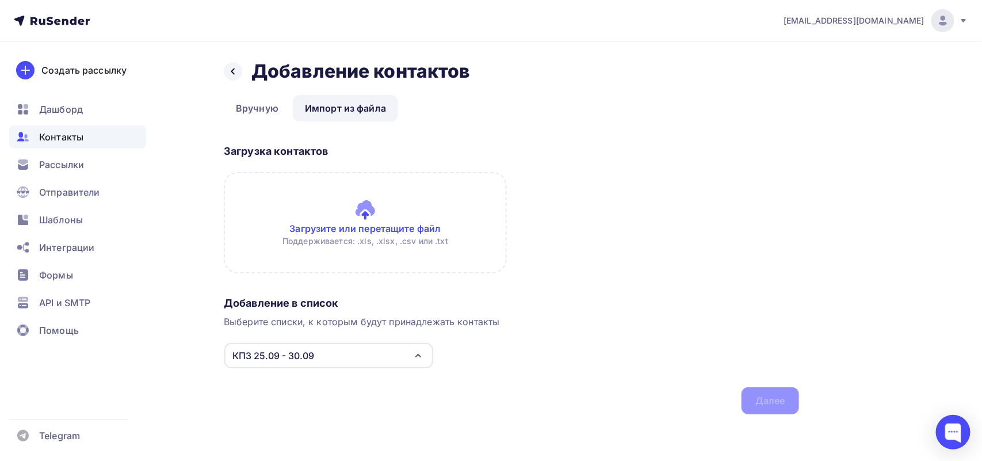
click at [371, 205] on input "file" at bounding box center [365, 222] width 283 height 101
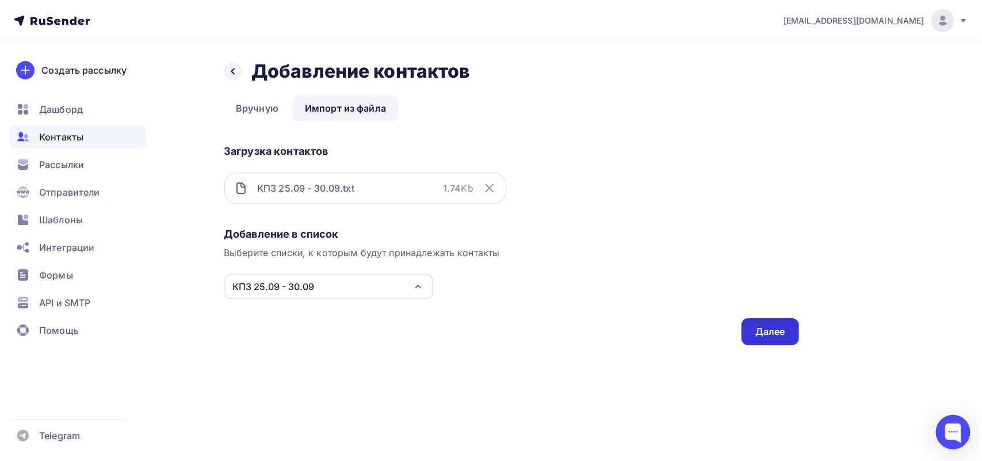
click at [772, 334] on div "Далее" at bounding box center [770, 331] width 30 height 13
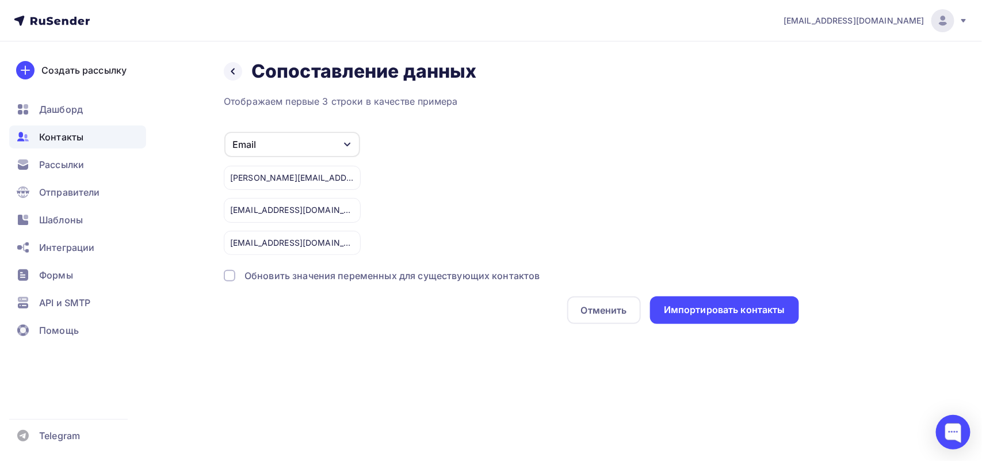
click at [772, 334] on div "Назад Сопоставление данных Сопоставление данных Отображаем первые 3 строки в ка…" at bounding box center [491, 205] width 942 height 328
click at [735, 311] on div "Импортировать контакты" at bounding box center [724, 309] width 121 height 13
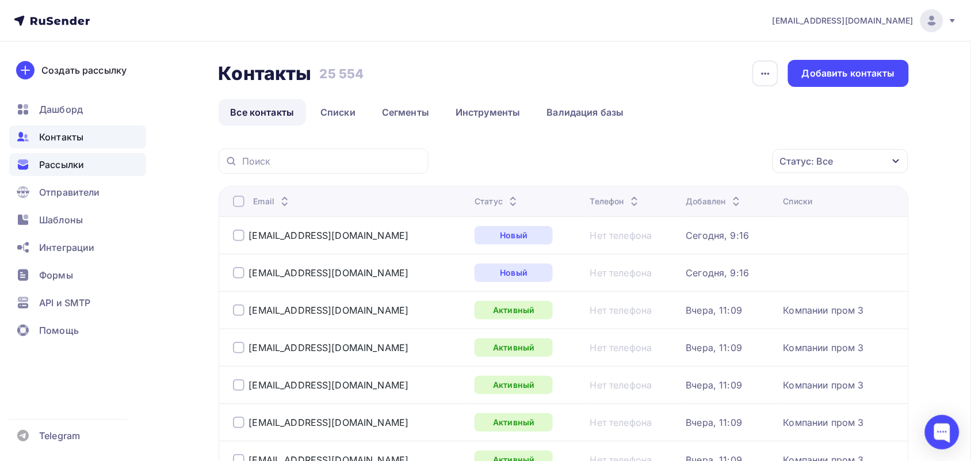
click at [58, 167] on span "Рассылки" at bounding box center [61, 165] width 45 height 14
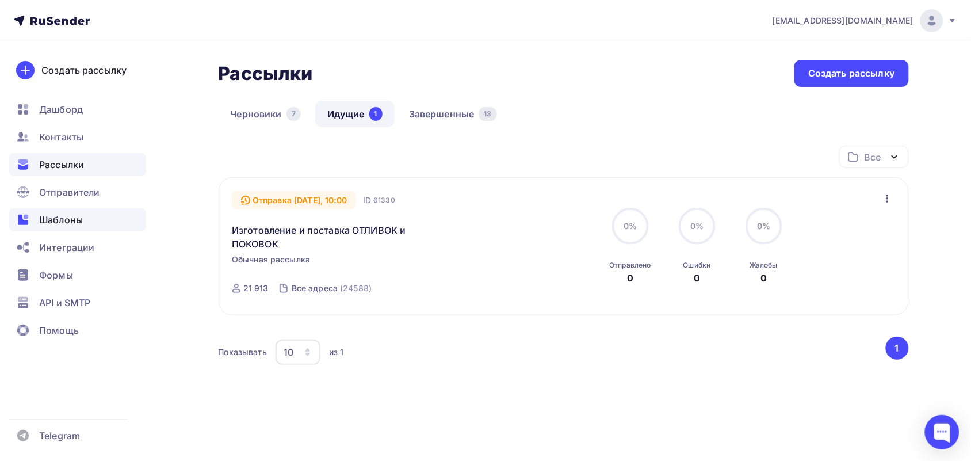
click at [51, 220] on span "Шаблоны" at bounding box center [61, 220] width 44 height 14
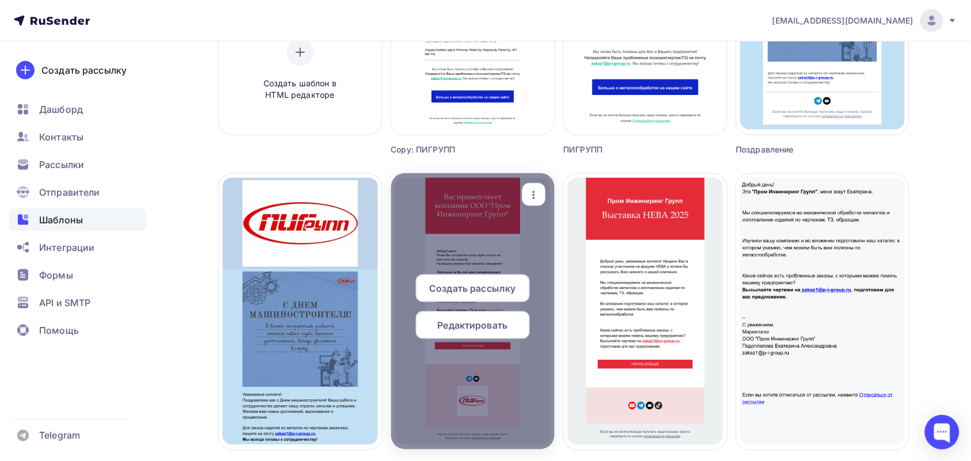
scroll to position [359, 0]
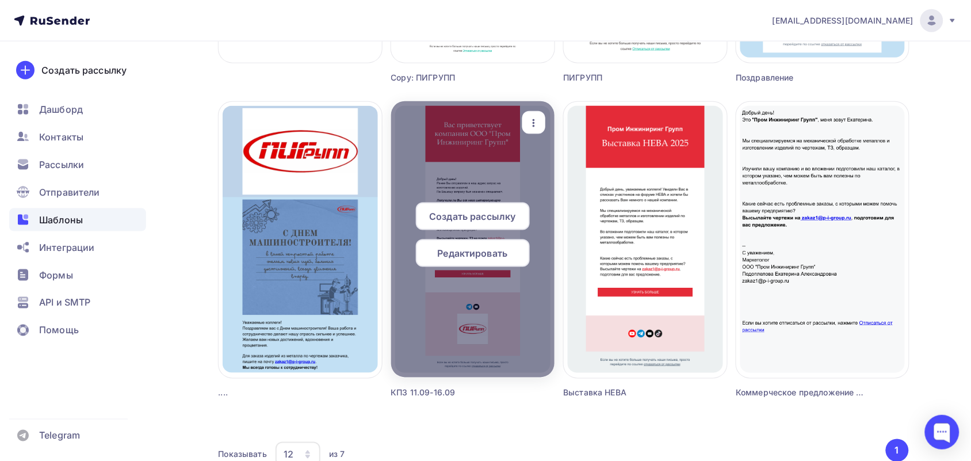
click at [476, 212] on span "Создать рассылку" at bounding box center [472, 216] width 86 height 14
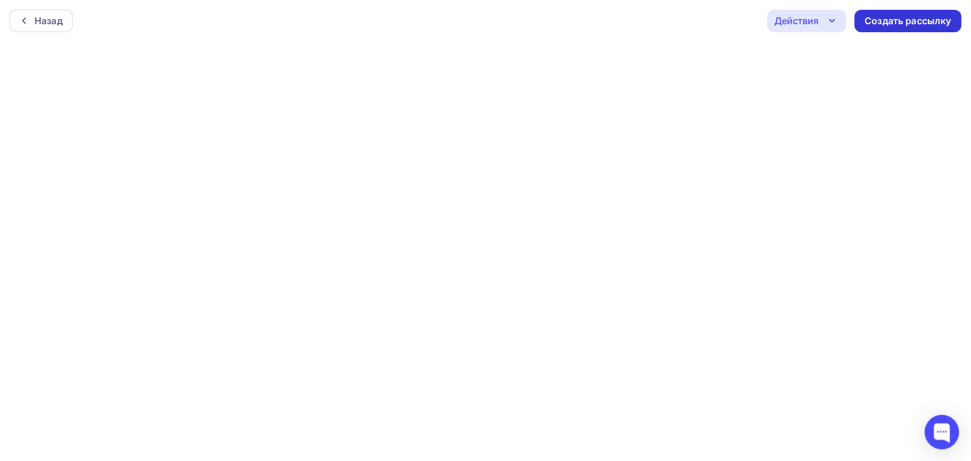
click at [912, 22] on div "Создать рассылку" at bounding box center [908, 20] width 86 height 13
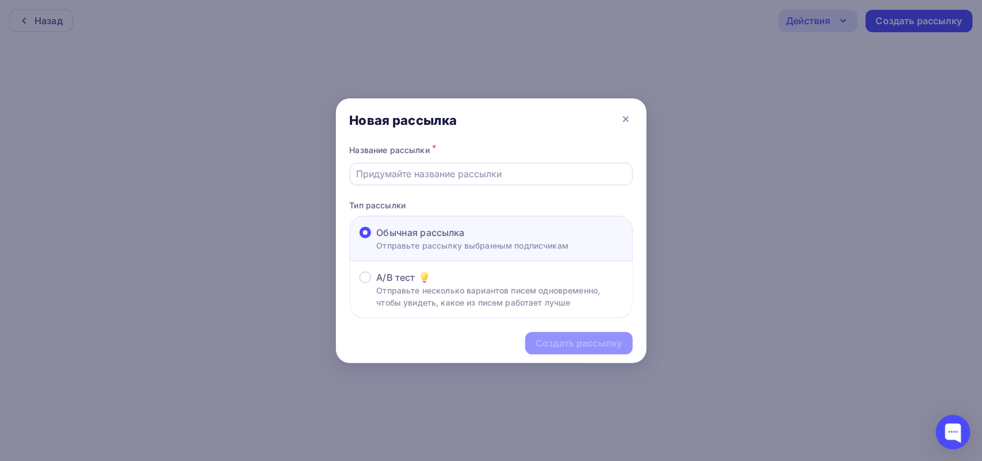
click at [473, 173] on input "text" at bounding box center [491, 174] width 270 height 14
type input "Коммерческое предложение на изготовление"
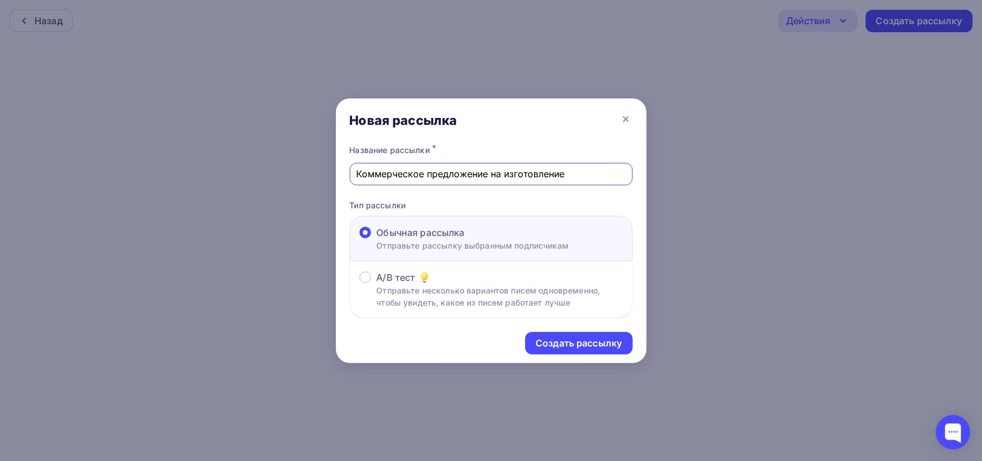
drag, startPoint x: 580, startPoint y: 167, endPoint x: 32, endPoint y: 150, distance: 547.7
click at [41, 186] on div "Новая рассылка Название рассылки * Коммерческое предложение на изготовление Тип…" at bounding box center [491, 230] width 982 height 461
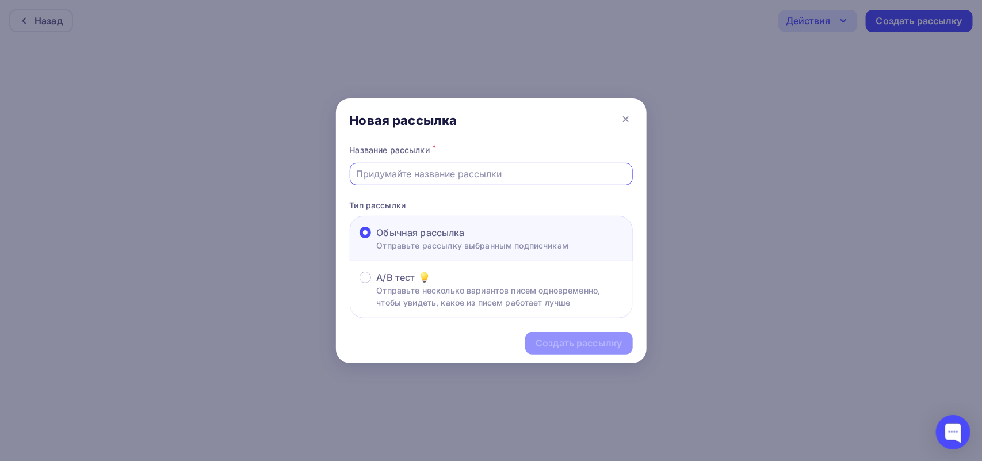
click at [506, 177] on input "text" at bounding box center [491, 174] width 270 height 14
type input "КПЗ 17.09 - 24.09"
click at [554, 347] on div "Создать рассылку" at bounding box center [578, 342] width 86 height 13
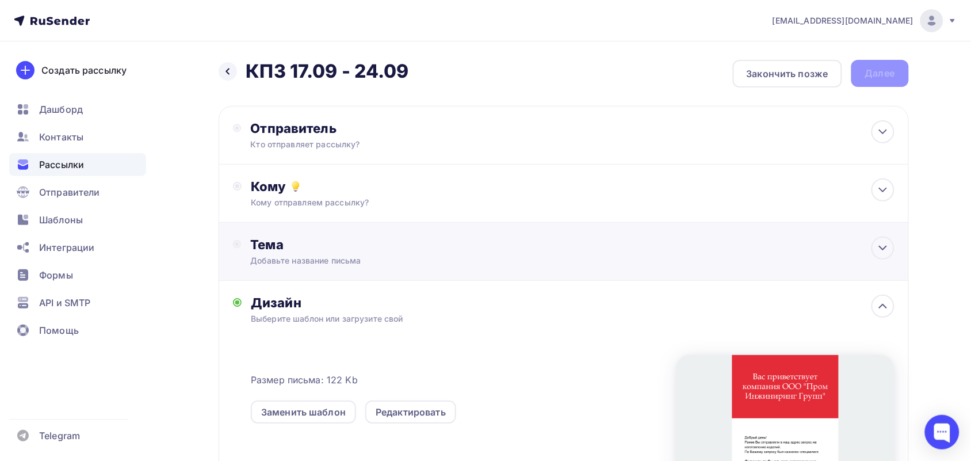
click at [346, 262] on div "Добавьте название письма" at bounding box center [352, 261] width 205 height 12
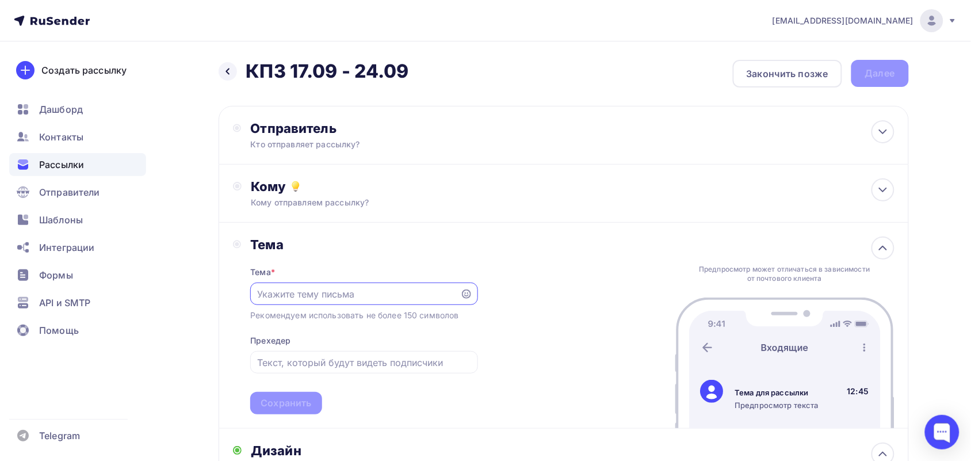
click at [320, 292] on input "text" at bounding box center [355, 294] width 197 height 14
drag, startPoint x: 279, startPoint y: 303, endPoint x: 205, endPoint y: 286, distance: 75.5
click at [205, 286] on div "Назад КПЗ 17.09 - 24.09 КПЗ 17.09 - 24.09 Закончить позже Далее Отправитель Кто…" at bounding box center [485, 427] width 942 height 773
click at [301, 290] on input "text" at bounding box center [355, 294] width 197 height 14
paste input "ООО «Пром Инжиниринг Групп» по [GEOGRAPHIC_DATA] запросу"
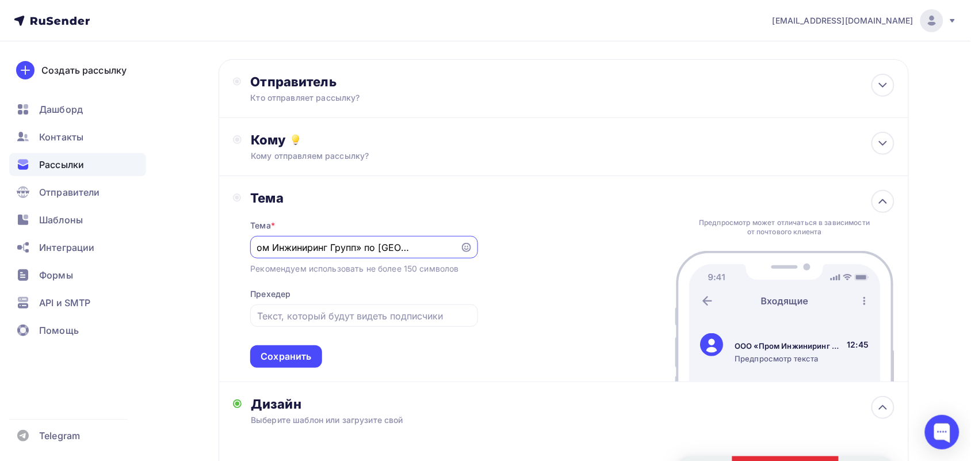
scroll to position [72, 0]
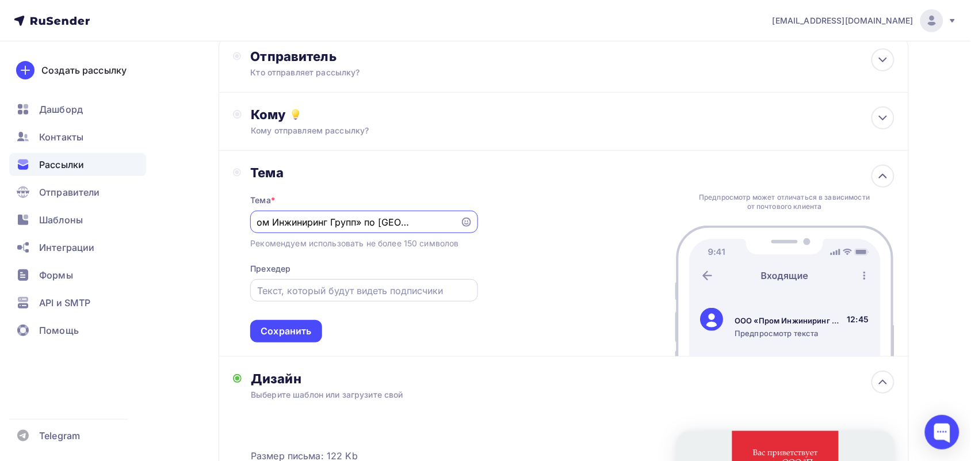
type input "ООО «Пром Инжиниринг Групп» по [GEOGRAPHIC_DATA] запросу"
click at [340, 295] on input "text" at bounding box center [364, 290] width 214 height 14
click at [266, 331] on div "Сохранить" at bounding box center [285, 330] width 51 height 13
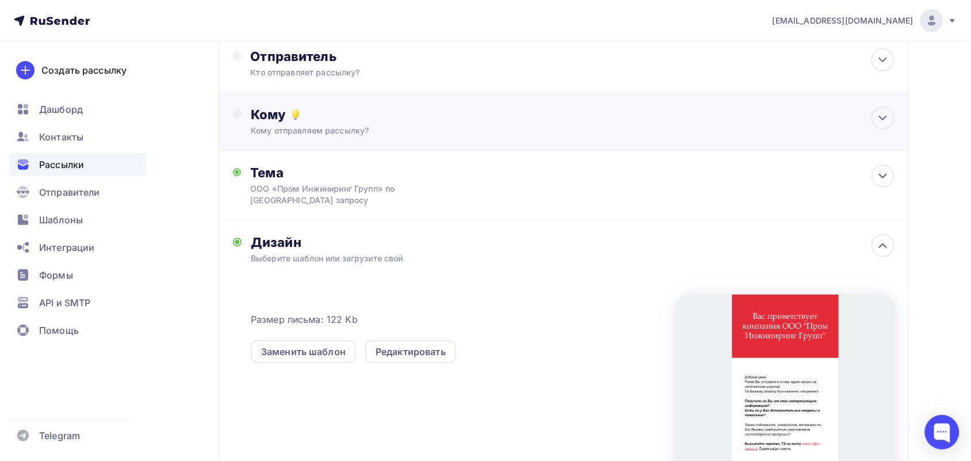
click at [361, 102] on div "Кому Кому отправляем рассылку? Списки получателей Выберите список Все списки id…" at bounding box center [564, 122] width 690 height 58
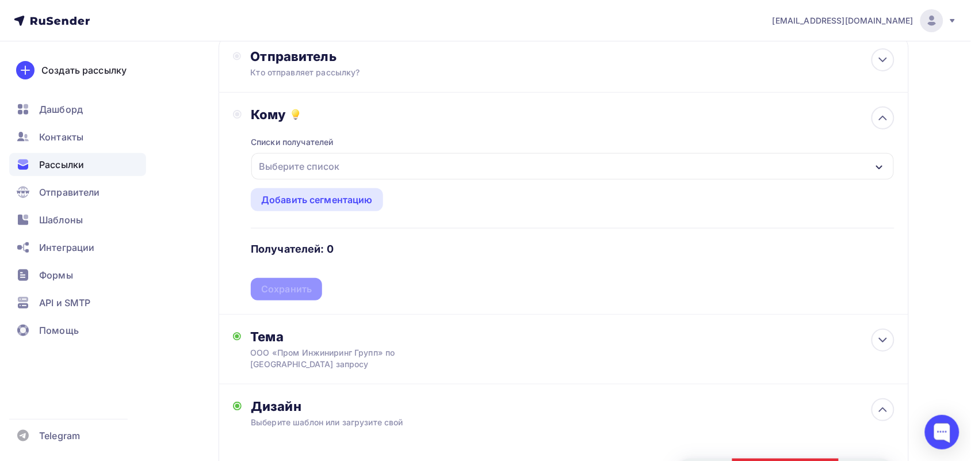
click at [329, 163] on div "Выберите список" at bounding box center [299, 166] width 90 height 21
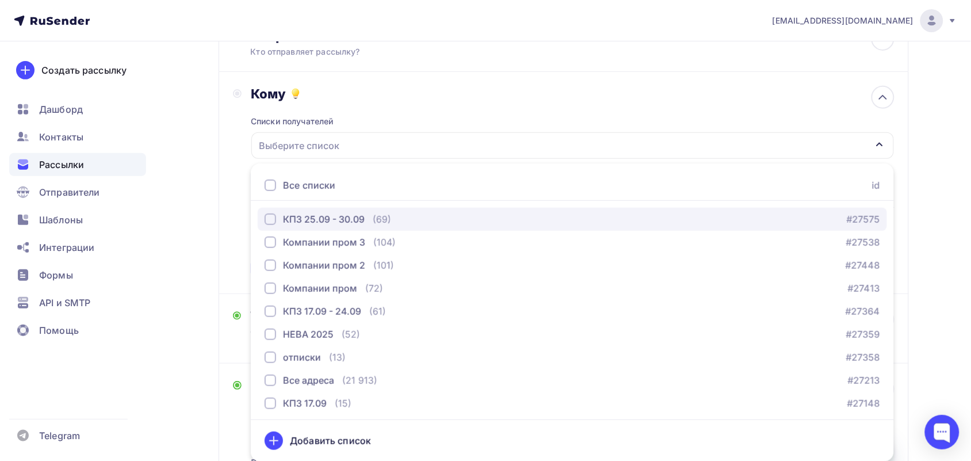
click at [341, 221] on div "КПЗ 25.09 - 30.09" at bounding box center [324, 219] width 82 height 14
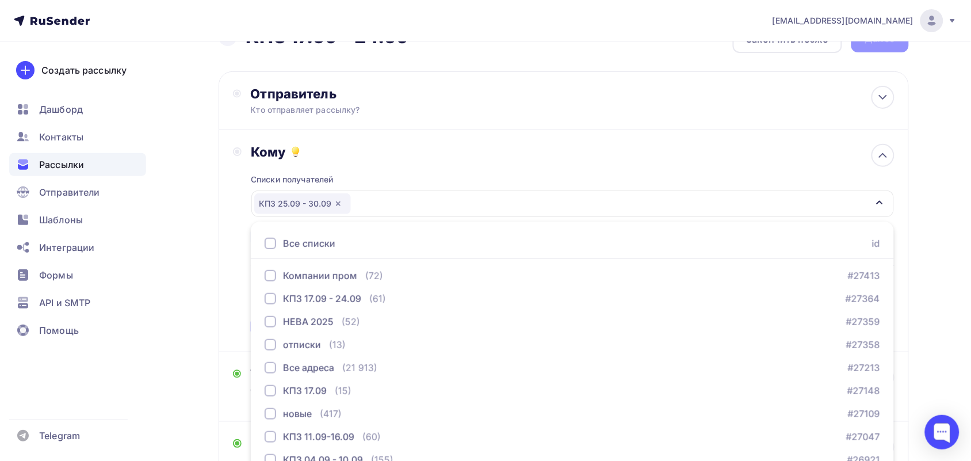
scroll to position [21, 0]
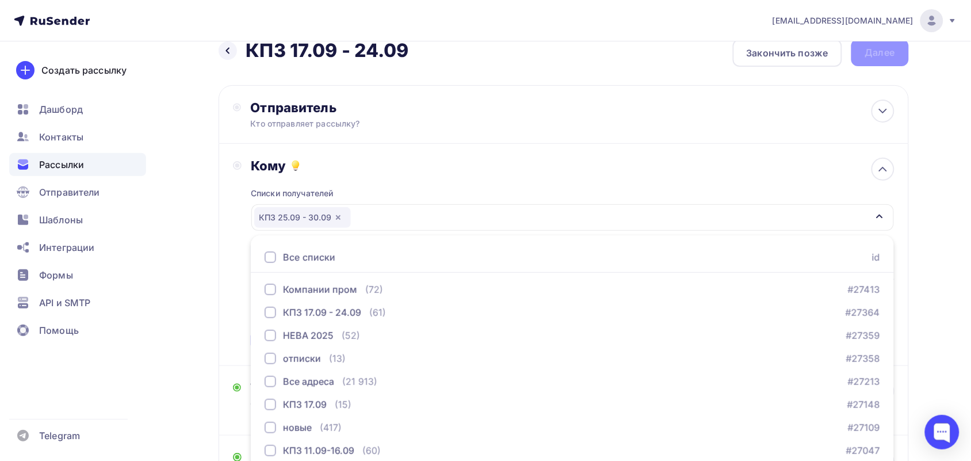
click at [634, 171] on div "Кому" at bounding box center [572, 166] width 643 height 16
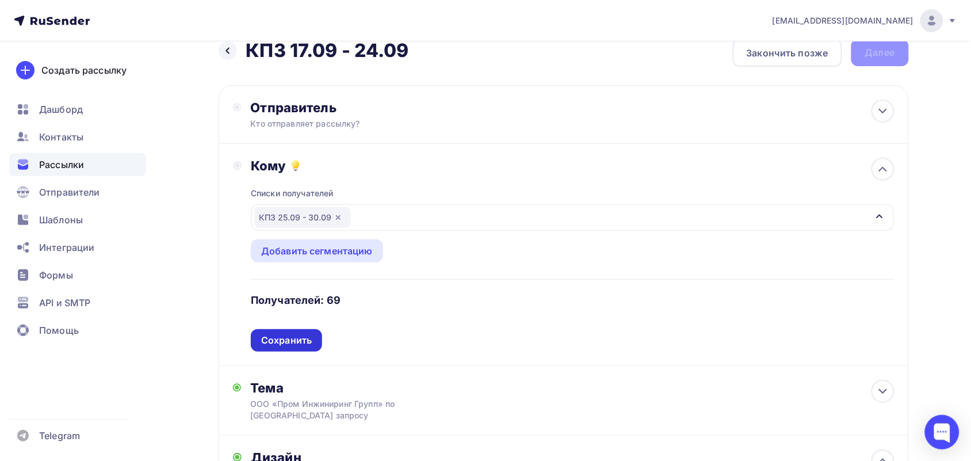
click at [267, 336] on div "Сохранить" at bounding box center [286, 340] width 51 height 13
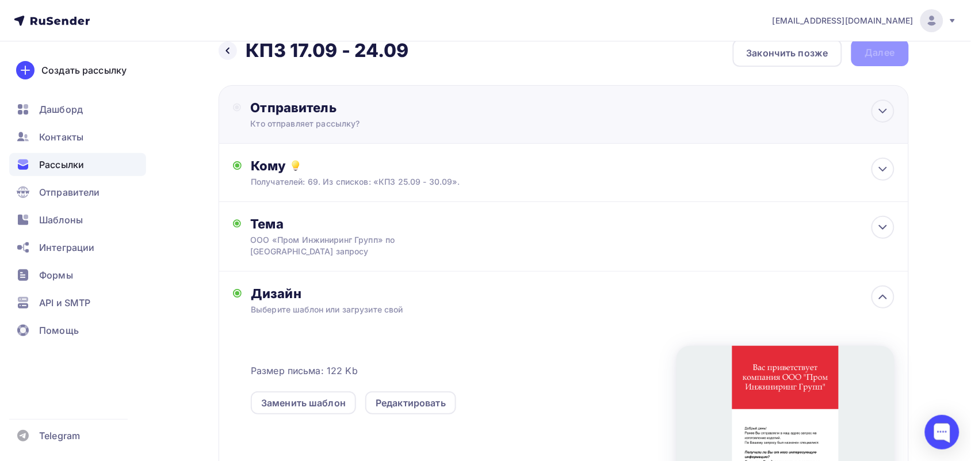
click at [387, 106] on div "Отправитель" at bounding box center [374, 107] width 249 height 16
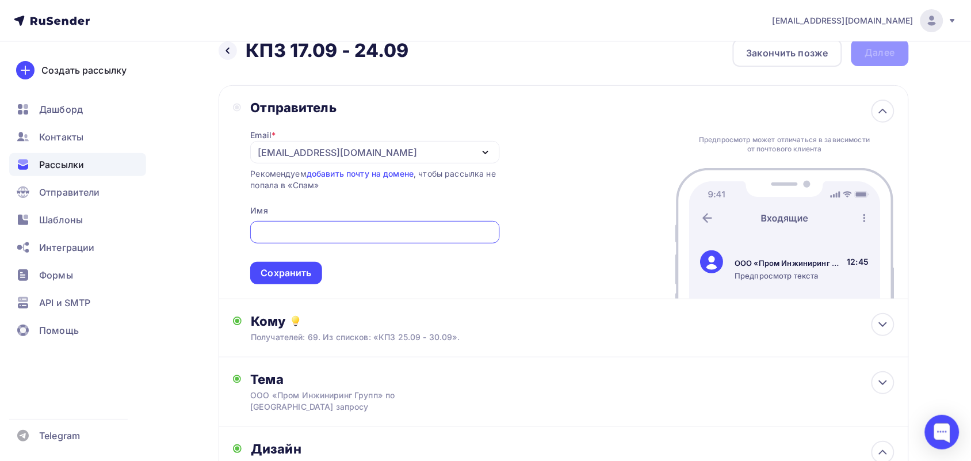
scroll to position [0, 0]
click at [326, 235] on input "text" at bounding box center [375, 232] width 236 height 14
type input "ООО ПИГРУПП"
click at [289, 275] on div "Сохранить" at bounding box center [285, 272] width 51 height 13
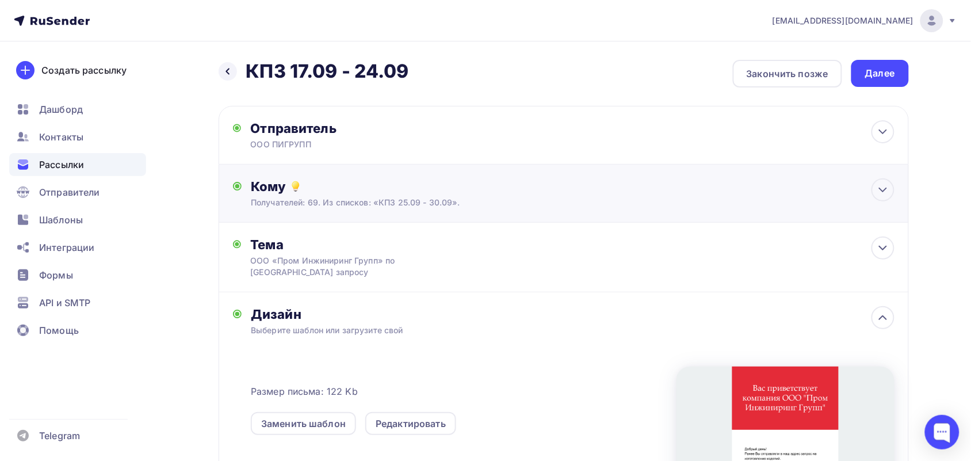
click at [374, 193] on div "Кому" at bounding box center [572, 186] width 643 height 16
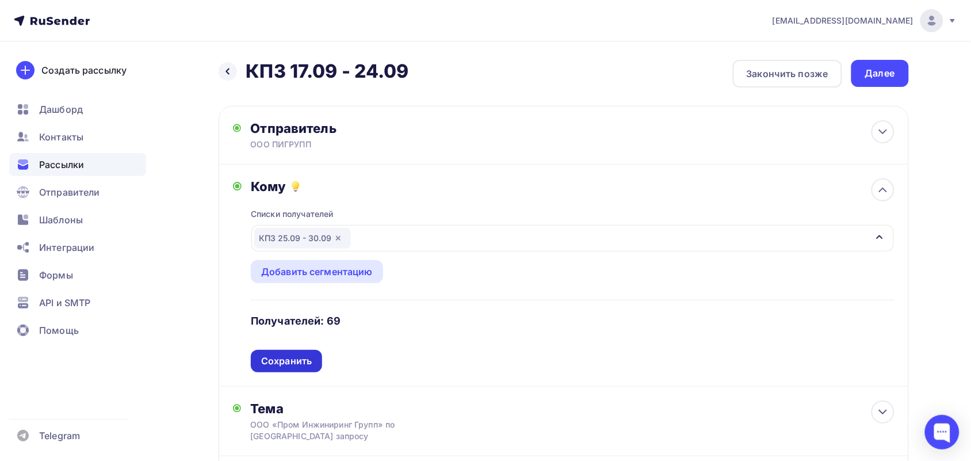
click at [281, 365] on div "Сохранить" at bounding box center [286, 360] width 51 height 13
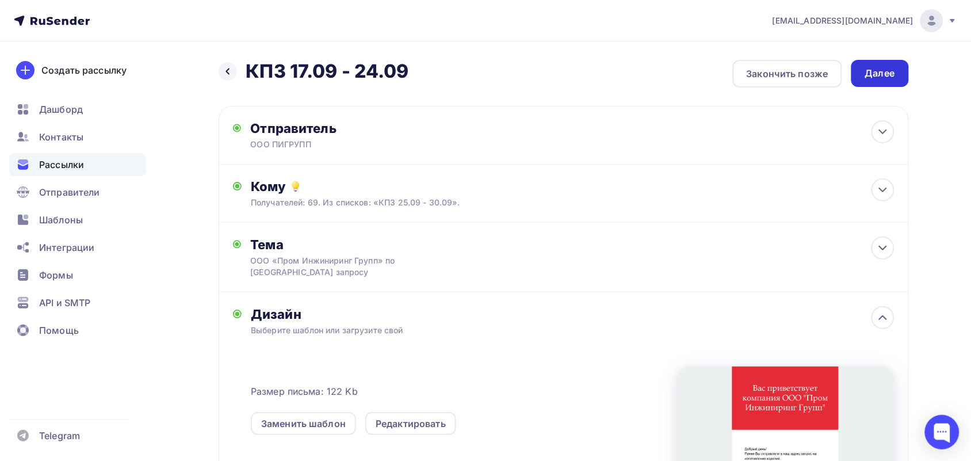
click at [889, 72] on div "Далее" at bounding box center [880, 73] width 30 height 13
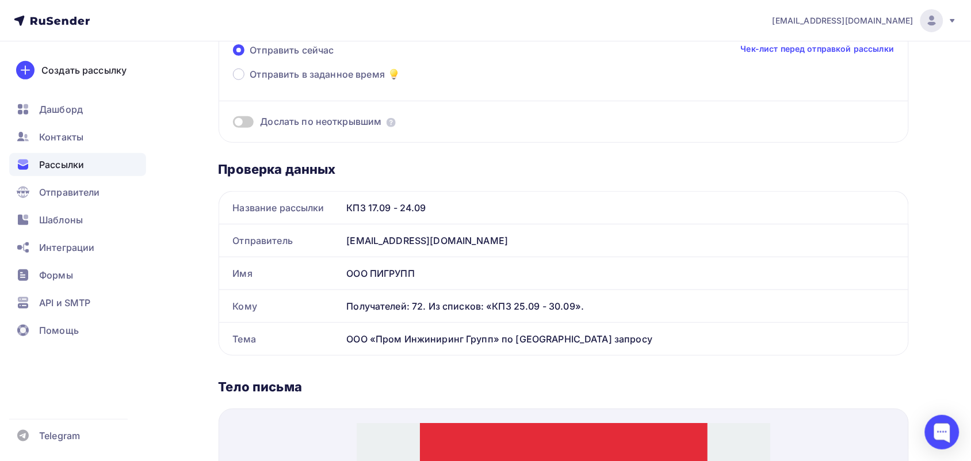
scroll to position [144, 0]
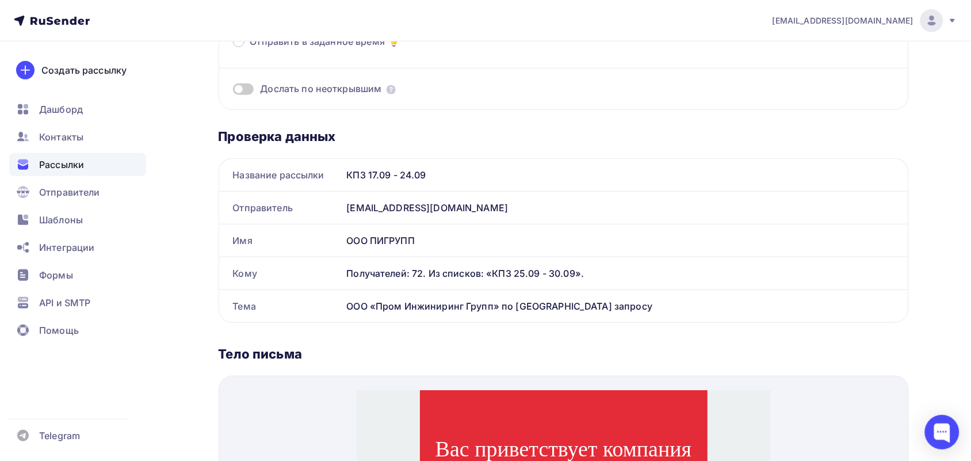
click at [424, 173] on div "КПЗ 17.09 - 24.09" at bounding box center [625, 175] width 566 height 32
drag, startPoint x: 446, startPoint y: 179, endPoint x: 404, endPoint y: 167, distance: 43.8
click at [404, 167] on div "КПЗ 17.09 - 24.09" at bounding box center [625, 175] width 566 height 32
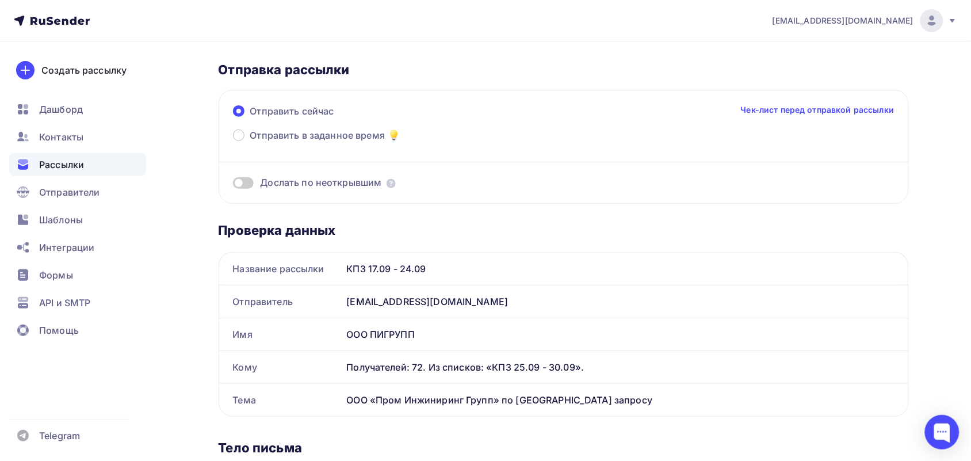
scroll to position [0, 0]
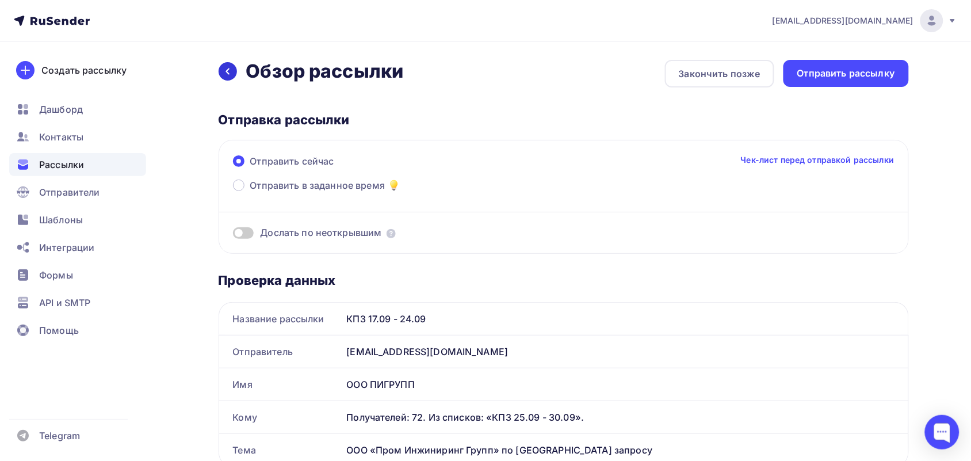
click at [226, 68] on icon at bounding box center [227, 71] width 9 height 9
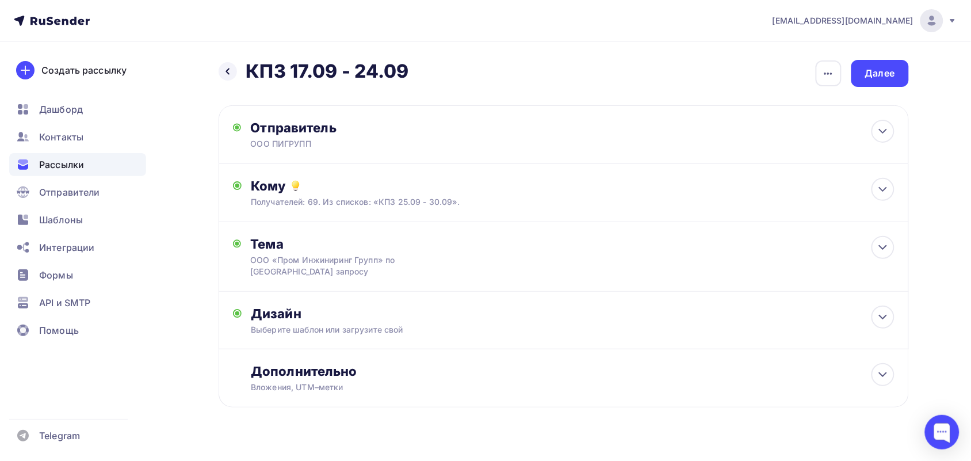
click at [415, 62] on div "Назад КПЗ 17.09 - 24.09 КПЗ 17.09 - 24.09 Закончить позже Переименовать рассылк…" at bounding box center [564, 73] width 690 height 27
click at [821, 72] on icon "button" at bounding box center [828, 74] width 14 height 14
click at [782, 132] on div "Переименовать рассылку" at bounding box center [767, 132] width 143 height 14
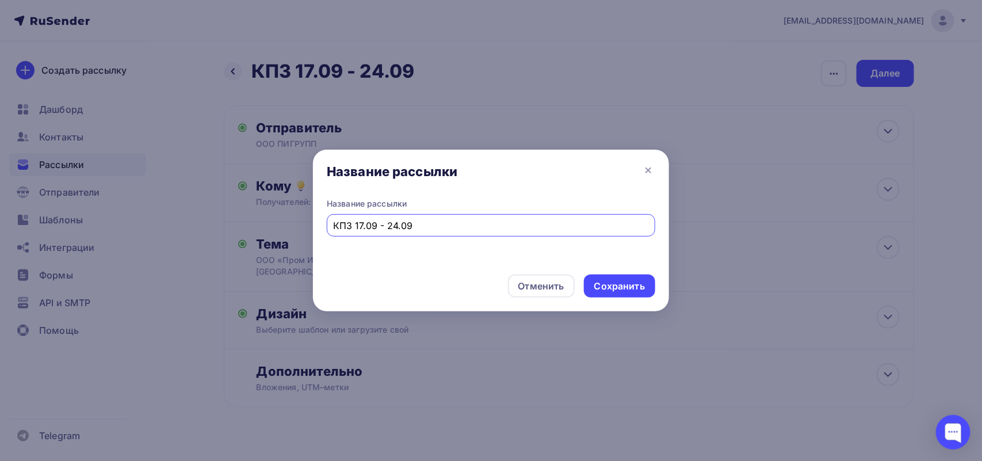
drag, startPoint x: 363, startPoint y: 225, endPoint x: 352, endPoint y: 224, distance: 10.4
click at [352, 224] on input "КПЗ 17.09 - 24.09" at bounding box center [491, 226] width 315 height 14
drag, startPoint x: 400, startPoint y: 223, endPoint x: 389, endPoint y: 223, distance: 10.9
click at [389, 223] on input "КПЗ 25.09 - 24.09" at bounding box center [491, 226] width 315 height 14
type input "КПЗ 25.09 - 30.09"
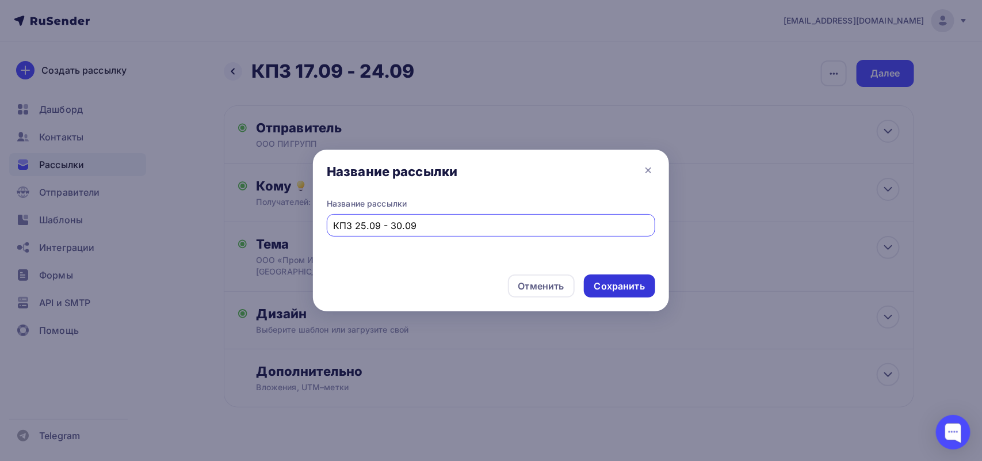
click at [639, 289] on div "Сохранить" at bounding box center [619, 285] width 51 height 13
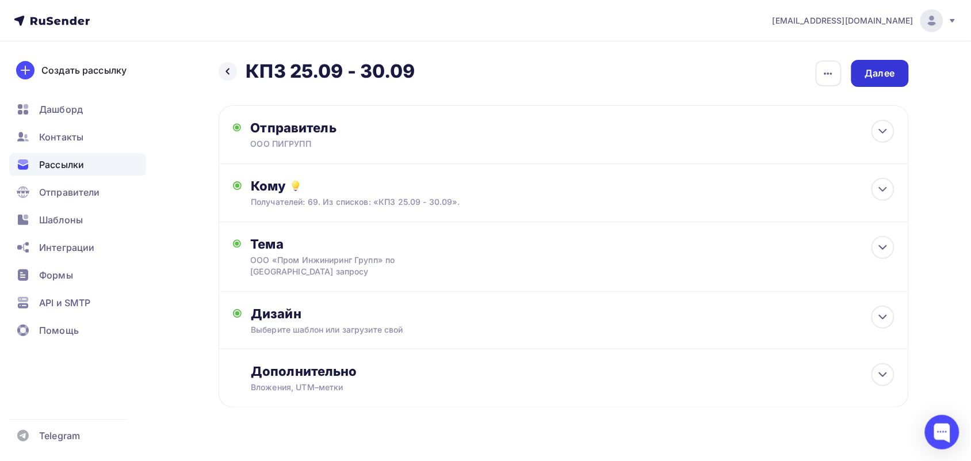
click at [873, 75] on div "Далее" at bounding box center [880, 73] width 30 height 13
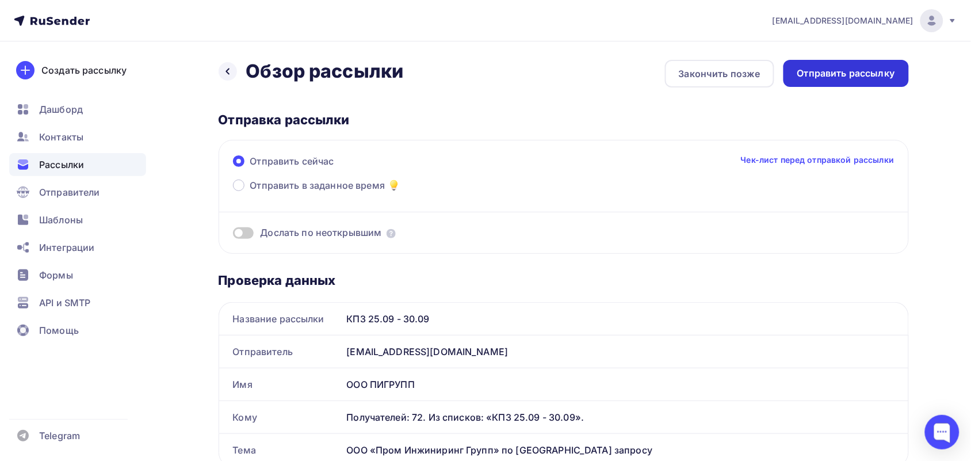
click at [841, 75] on div "Отправить рассылку" at bounding box center [846, 73] width 98 height 13
